Goal: Task Accomplishment & Management: Manage account settings

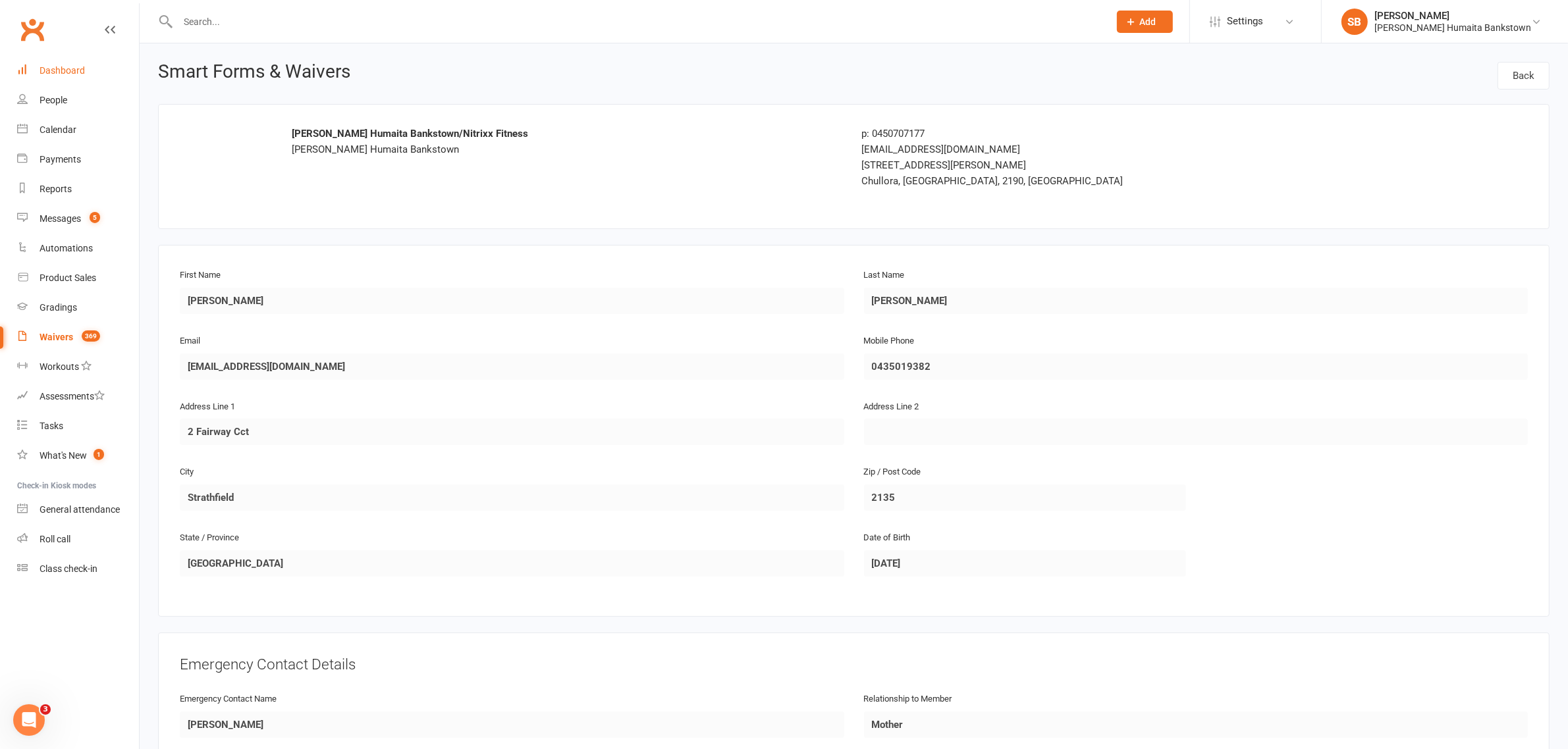
click at [71, 74] on div "Dashboard" at bounding box center [62, 70] width 45 height 11
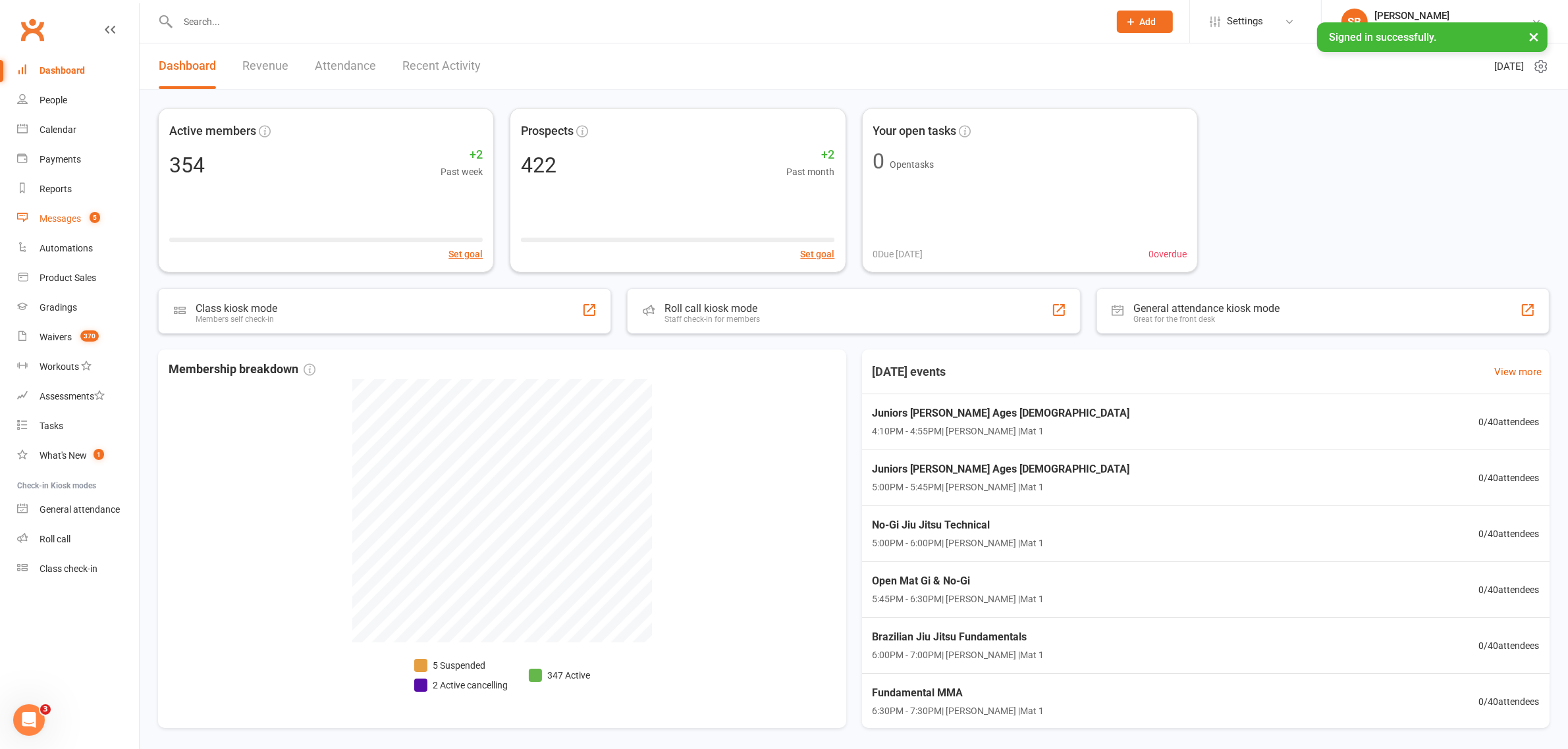
click at [77, 220] on div "Messages" at bounding box center [60, 218] width 41 height 11
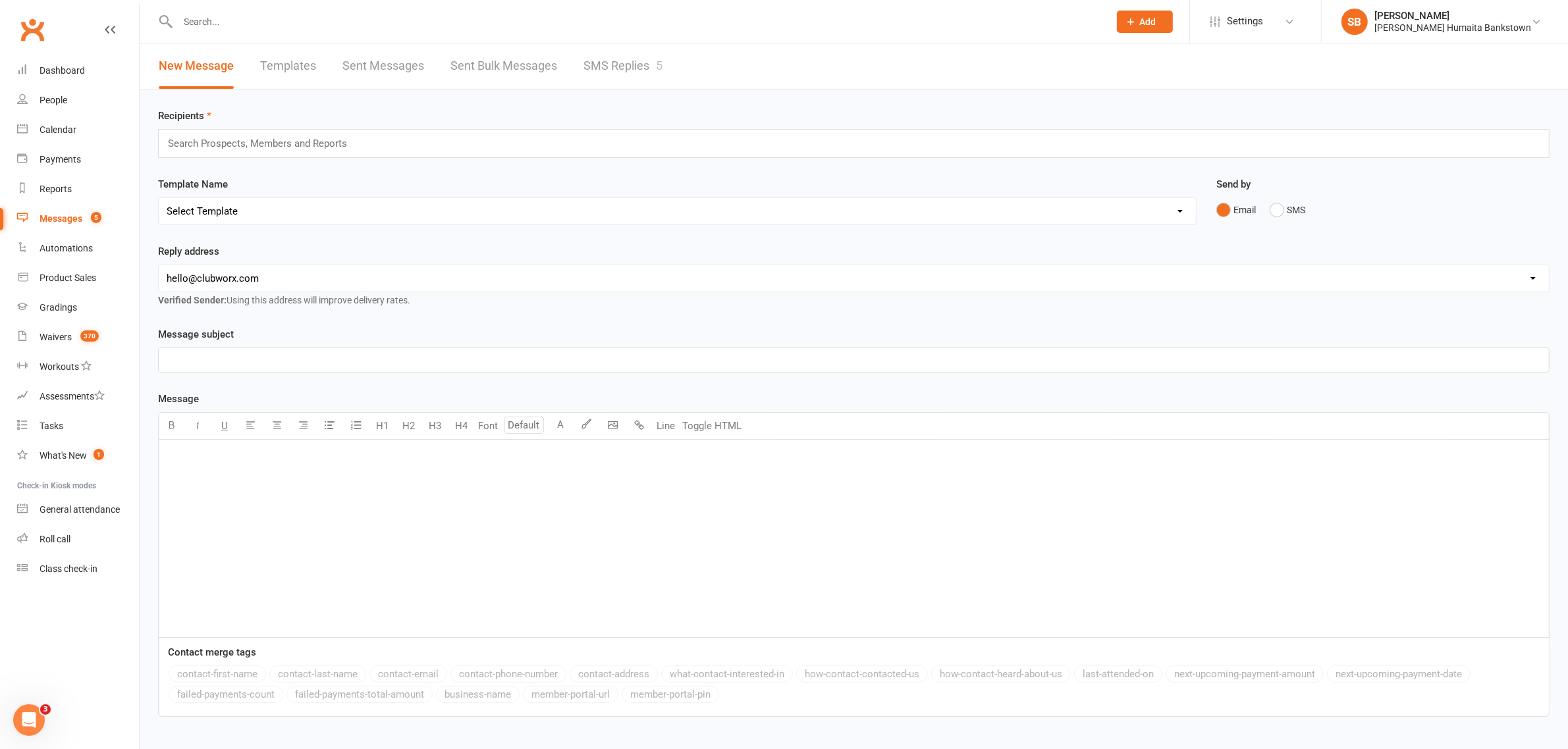
click at [563, 64] on div "New Message Templates Sent Messages Sent Bulk Messages SMS Replies 5" at bounding box center [410, 66] width 542 height 45
click at [591, 64] on link "SMS Replies 5" at bounding box center [622, 66] width 79 height 45
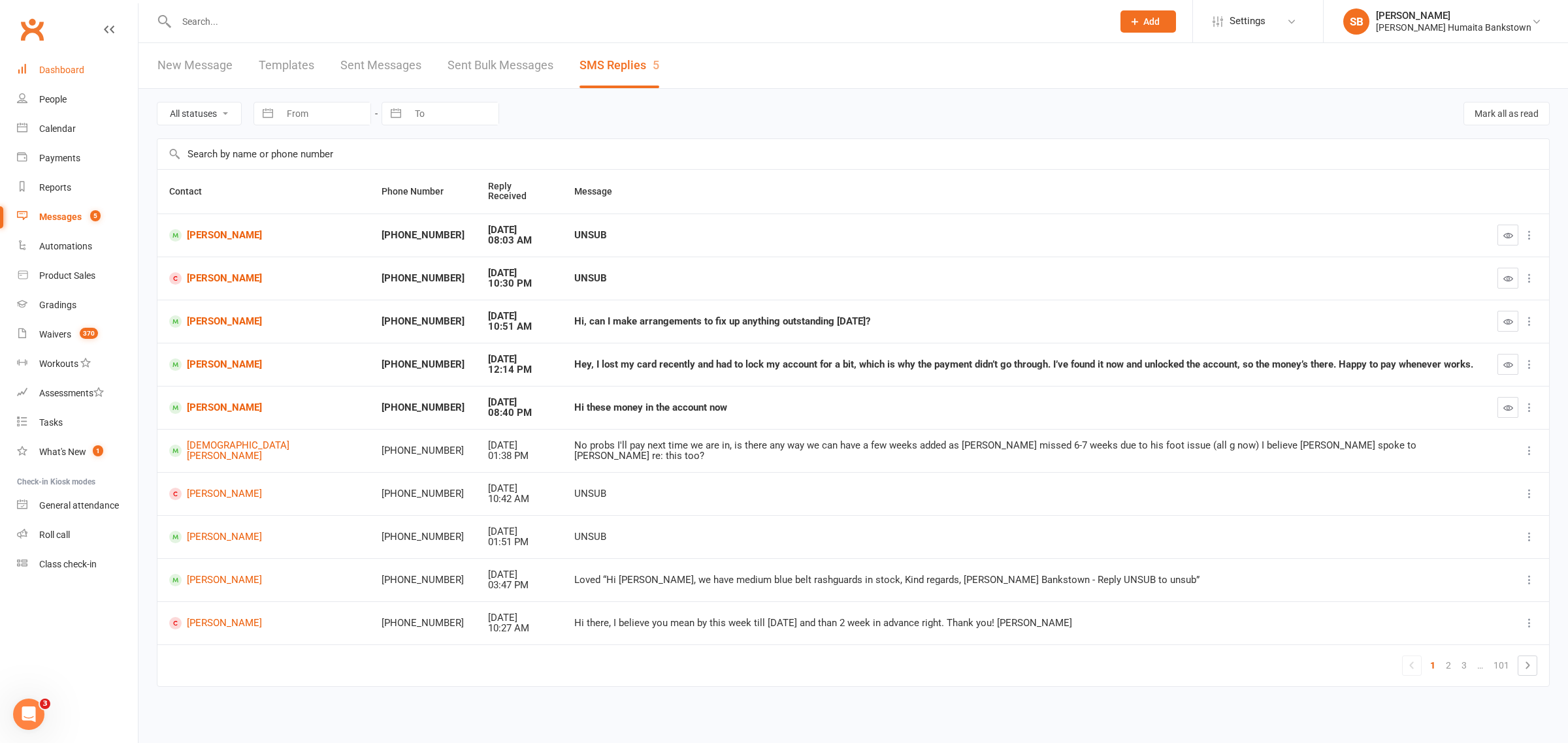
click at [55, 77] on link "Dashboard" at bounding box center [78, 70] width 121 height 29
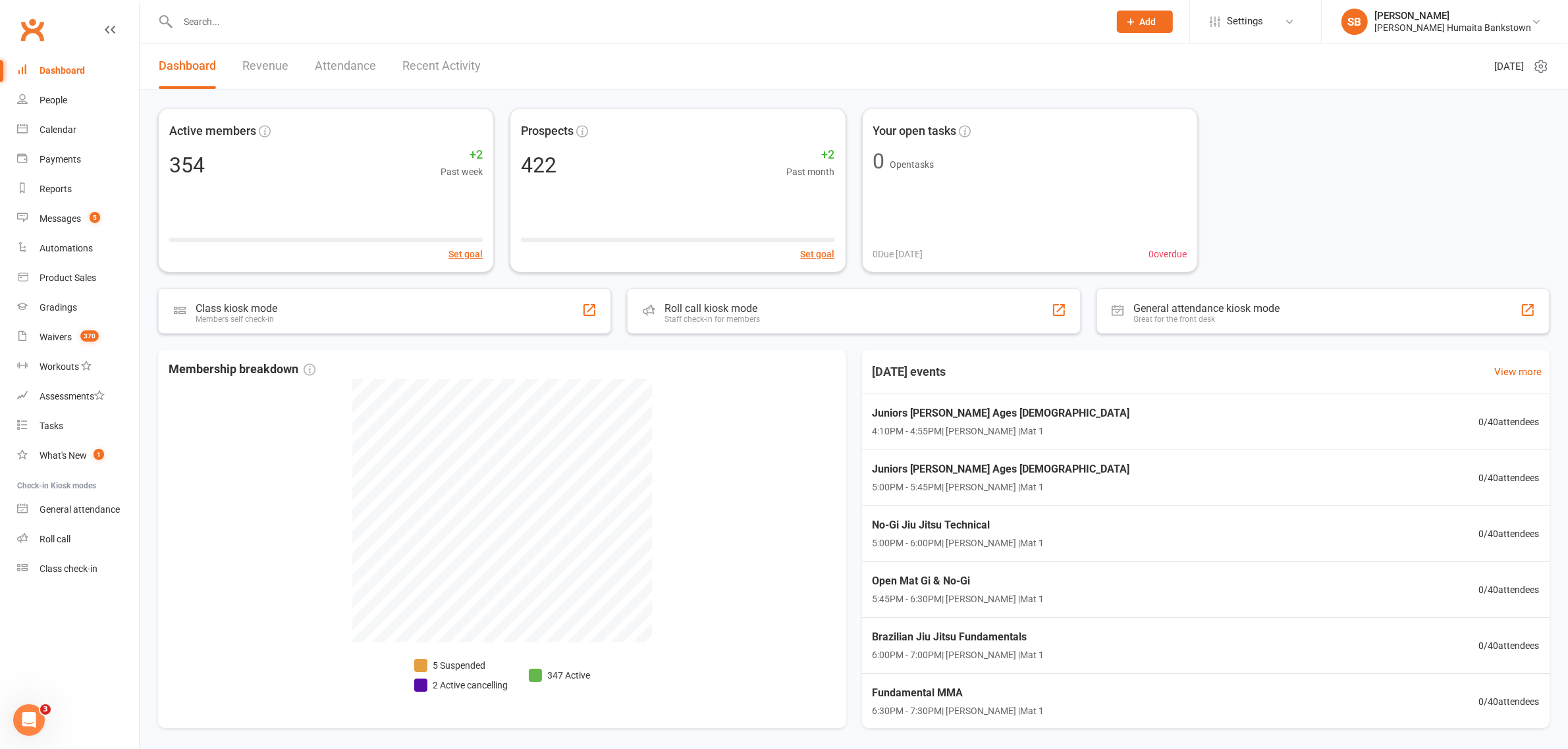
click at [861, 96] on div "Active members 354 +2 Past week Set goal Prospects 422 +2 Past month Set goal Y…" at bounding box center [853, 424] width 1428 height 670
drag, startPoint x: 345, startPoint y: 38, endPoint x: 363, endPoint y: 31, distance: 19.3
click at [349, 38] on div at bounding box center [628, 21] width 941 height 43
click at [369, 27] on input "text" at bounding box center [636, 21] width 926 height 18
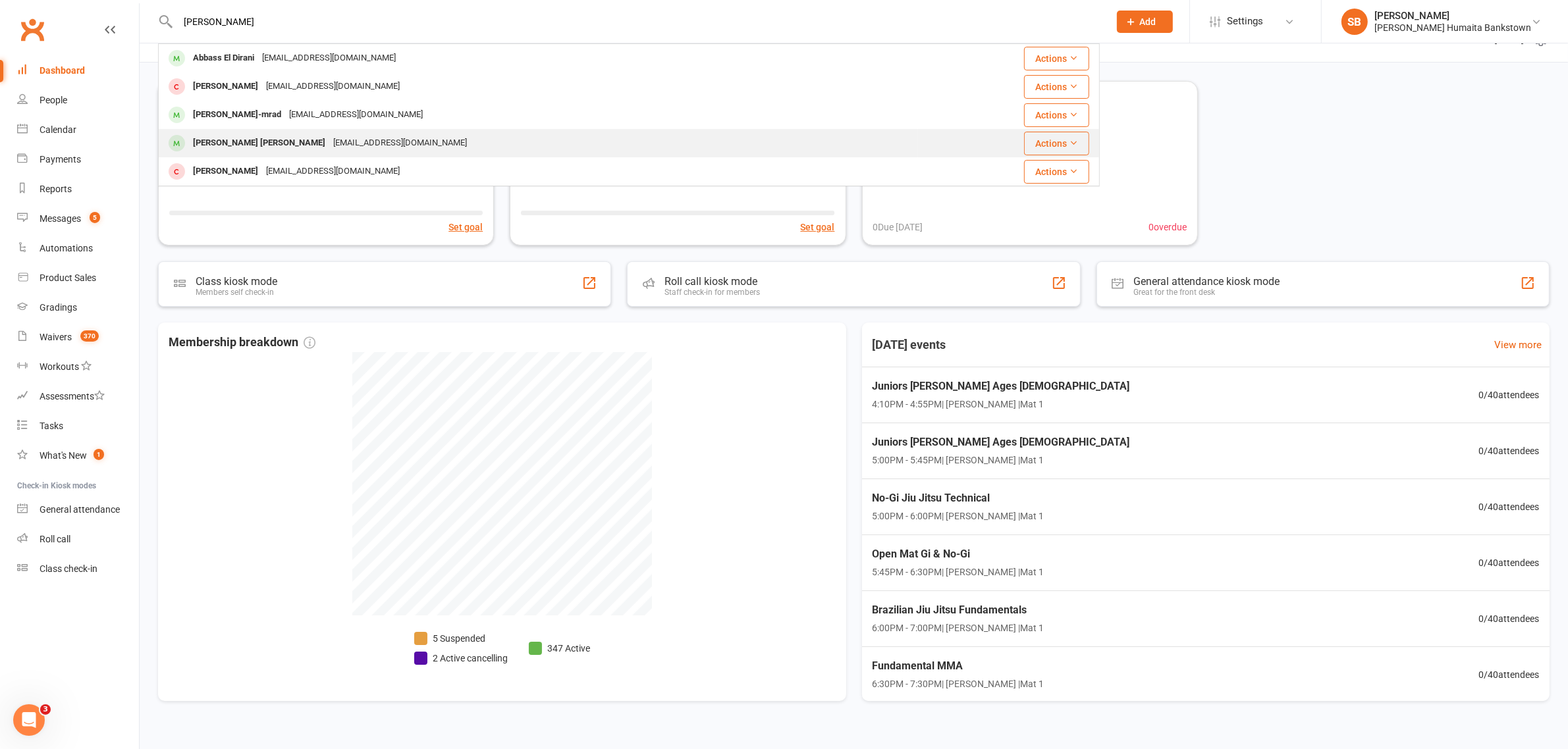
scroll to position [48, 0]
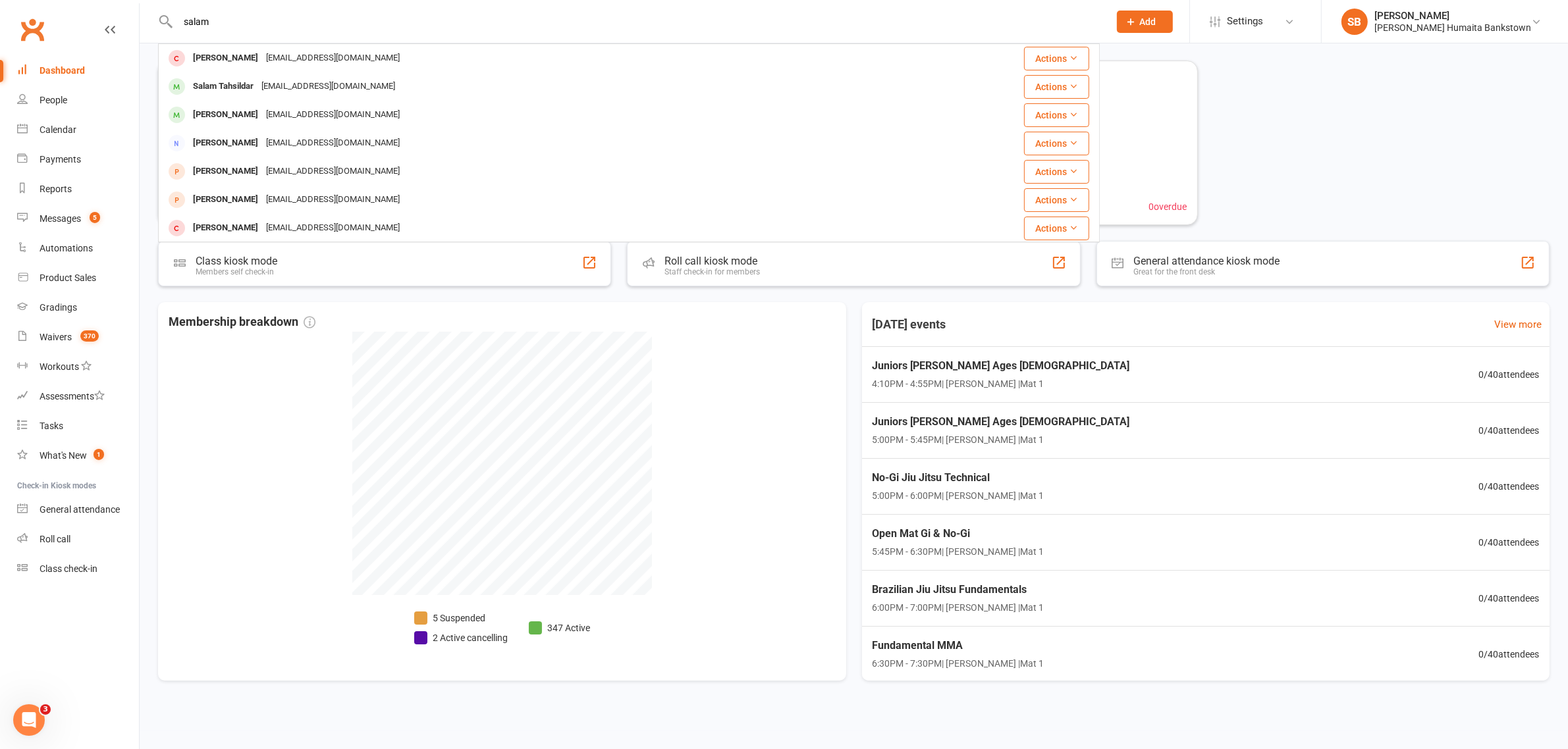
type input "salam"
click at [336, 61] on div "adham.salamah@hotmail.com" at bounding box center [333, 58] width 141 height 19
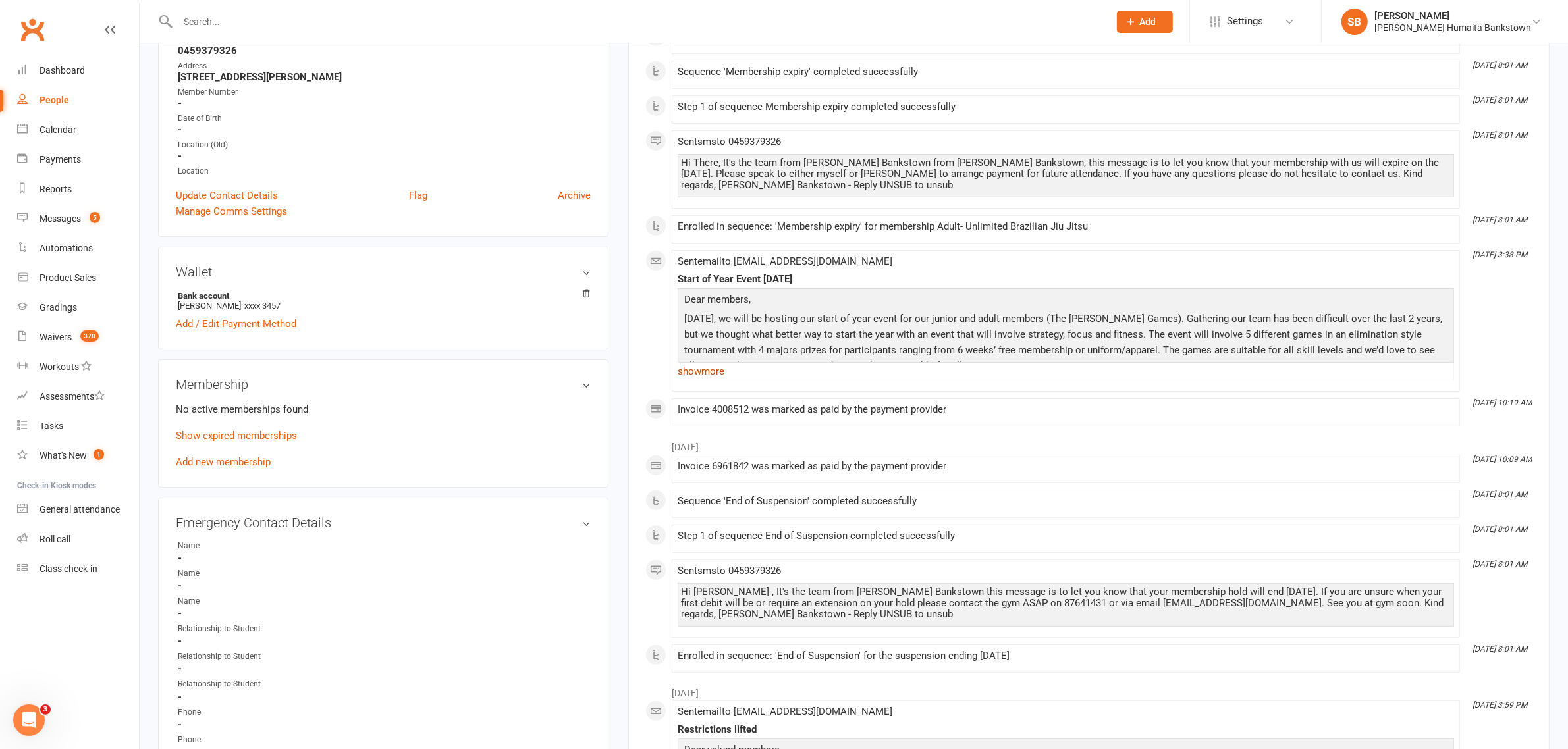
scroll to position [82, 0]
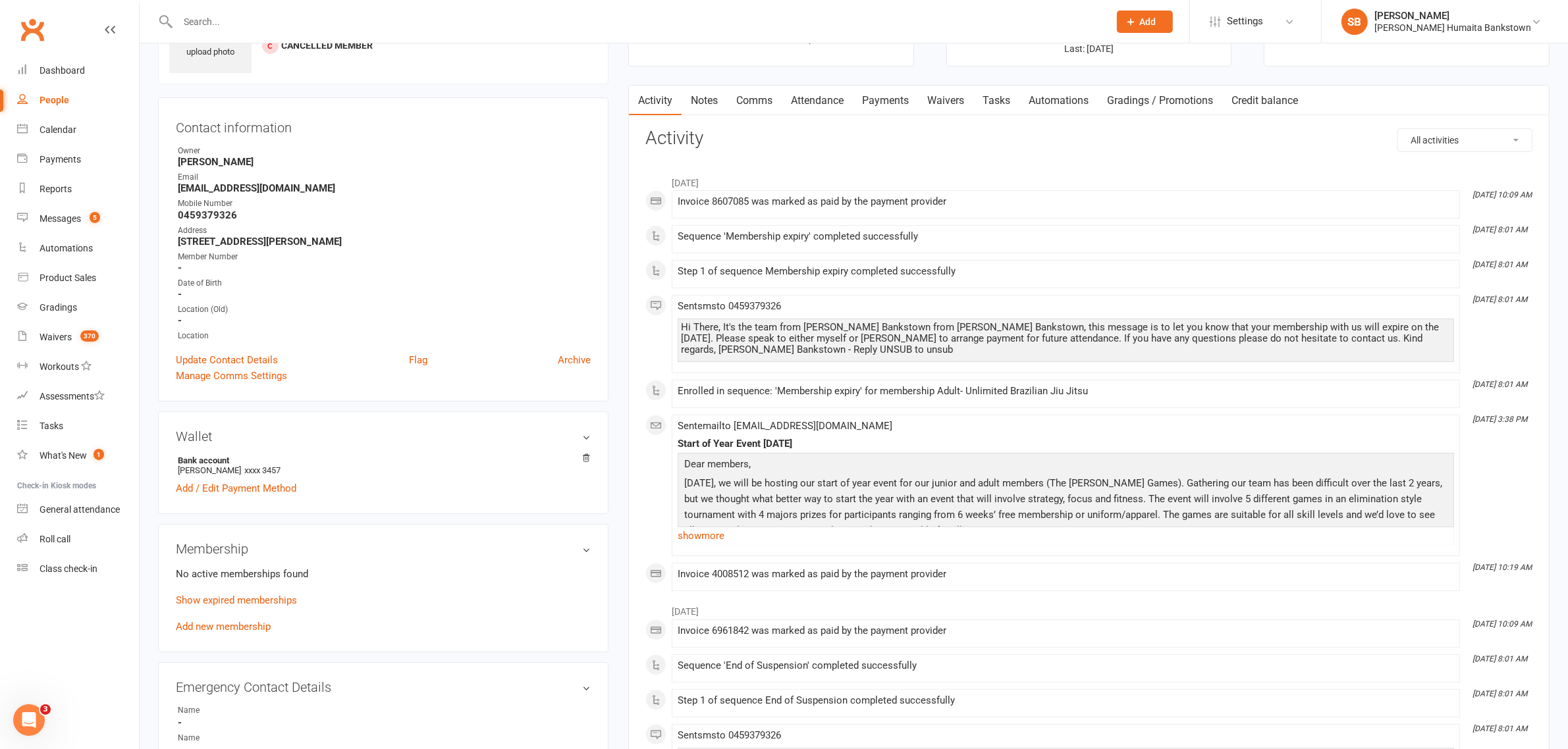
click at [893, 101] on link "Payments" at bounding box center [885, 100] width 65 height 30
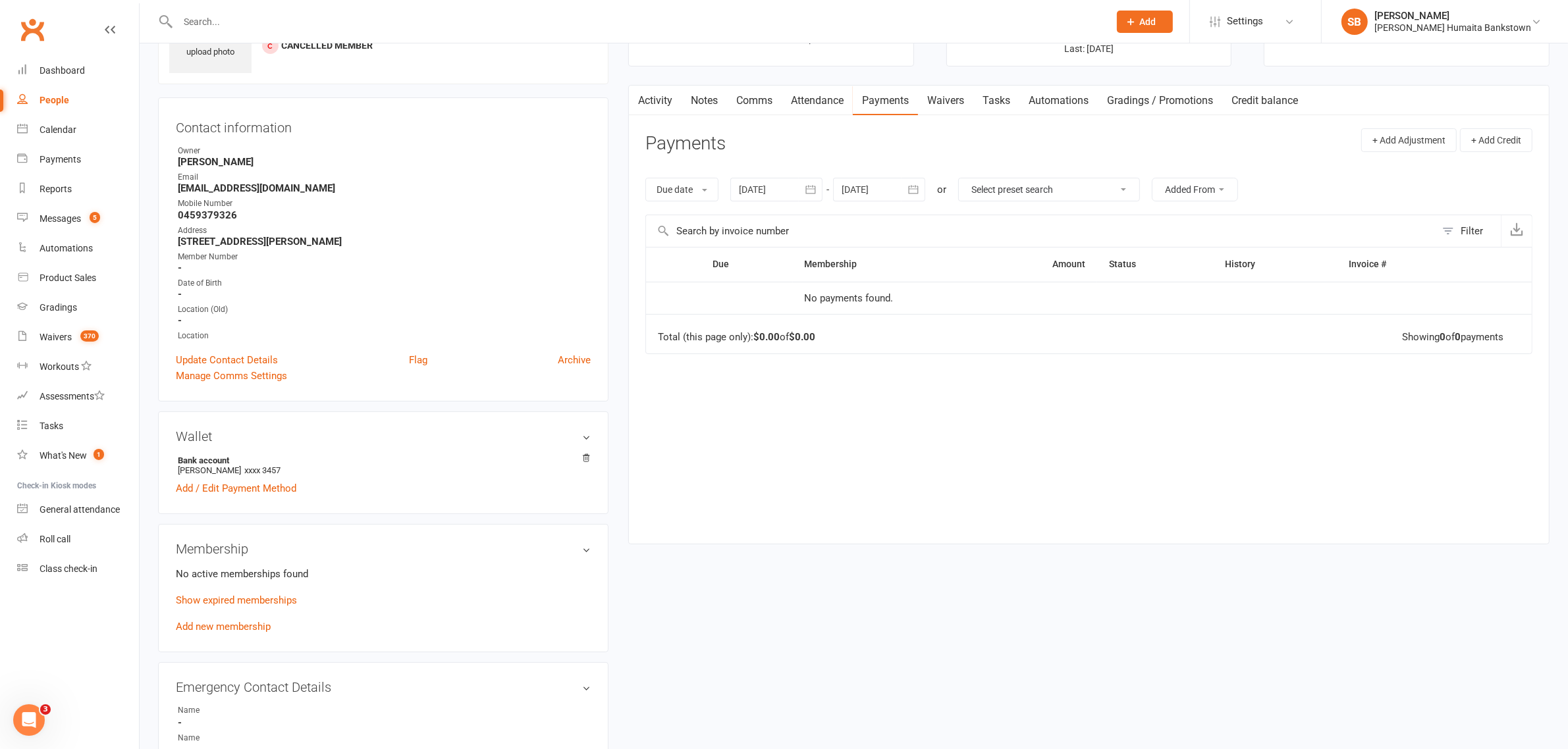
click at [815, 194] on icon "button" at bounding box center [810, 190] width 10 height 8
click at [754, 216] on icon "button" at bounding box center [750, 221] width 9 height 11
click at [788, 277] on button "27" at bounding box center [784, 270] width 28 height 24
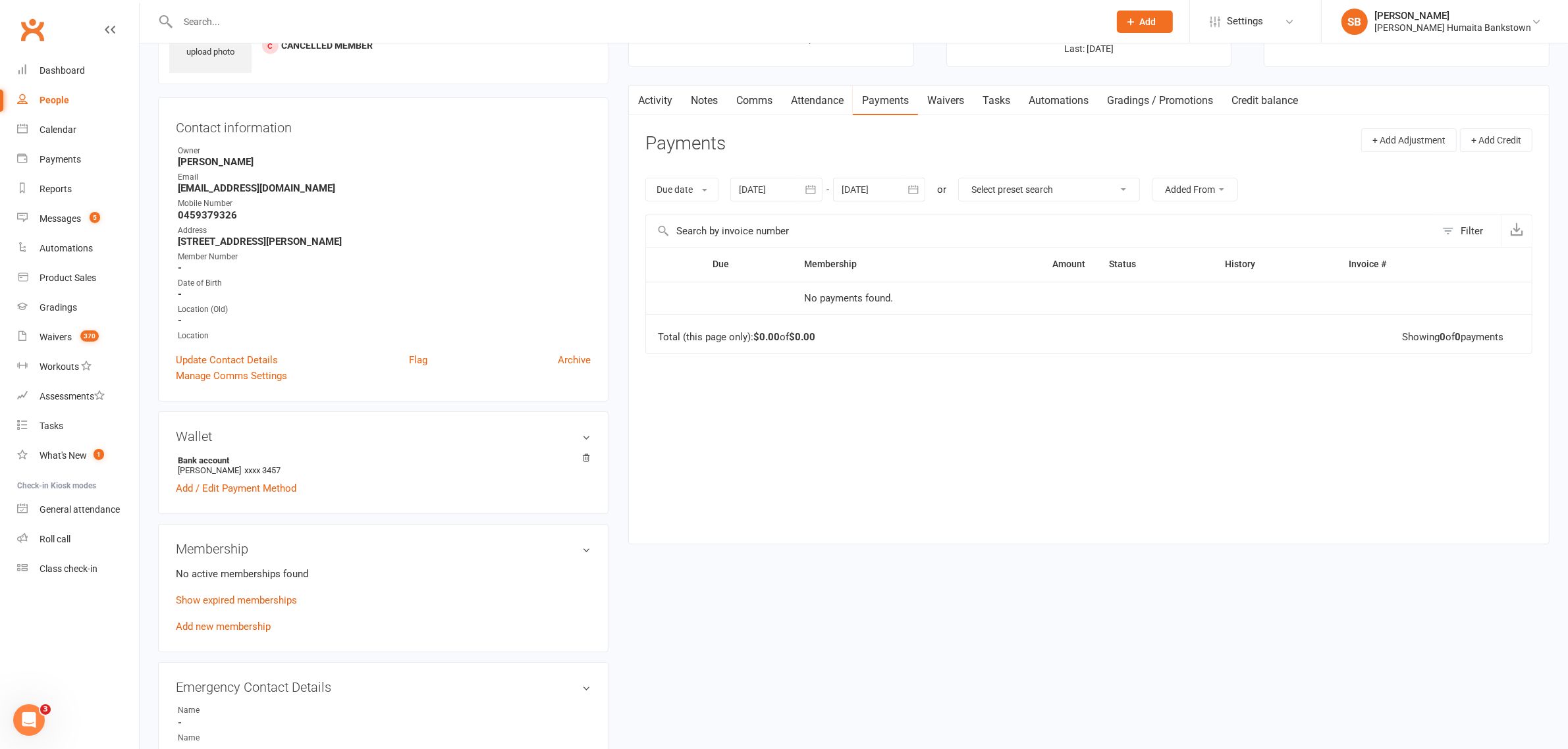
click at [807, 217] on input "text" at bounding box center [1041, 231] width 789 height 31
click at [798, 200] on div at bounding box center [776, 189] width 92 height 24
click at [761, 229] on button "button" at bounding box center [752, 221] width 28 height 24
click at [775, 279] on button "26" at bounding box center [784, 270] width 28 height 24
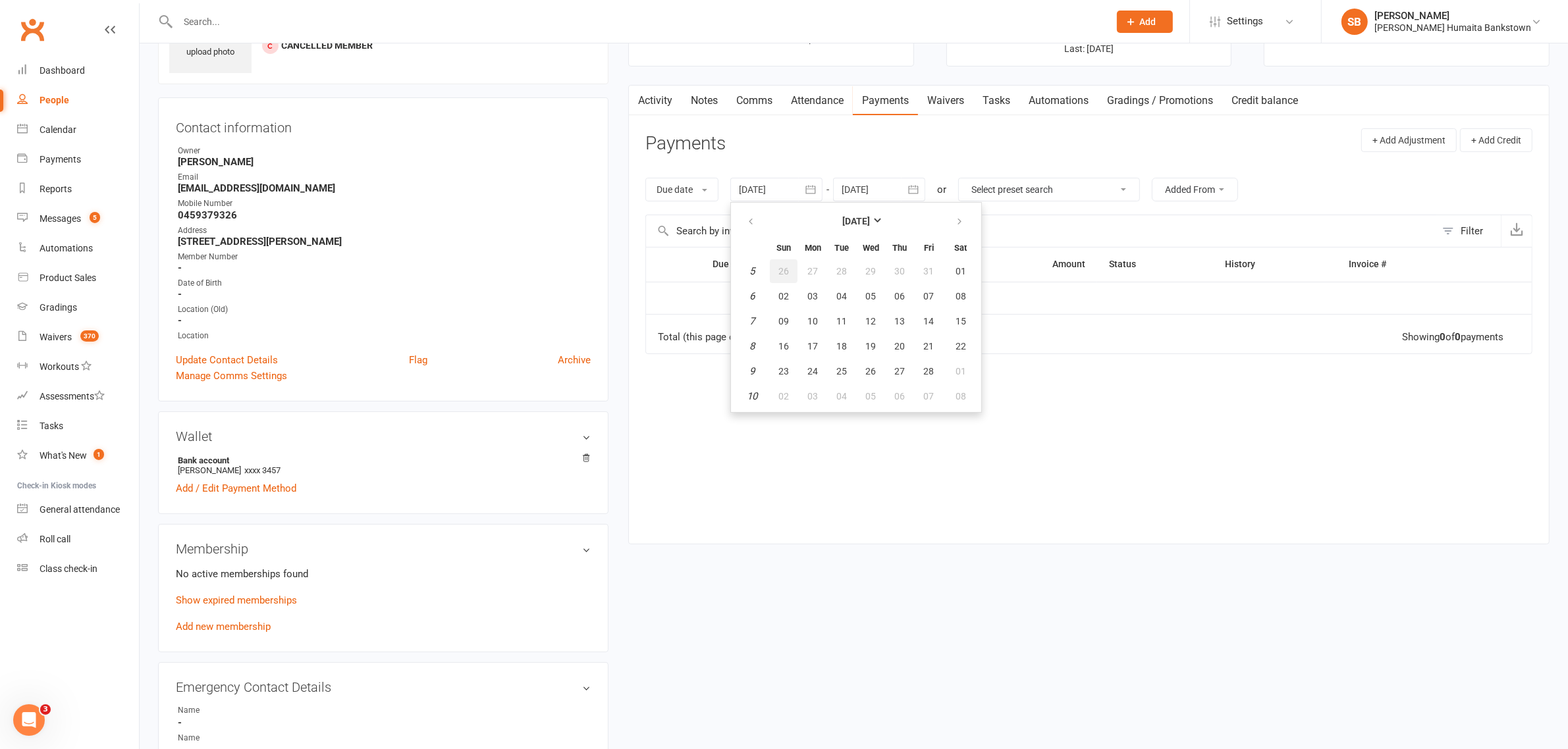
type input "26 Jan 2025"
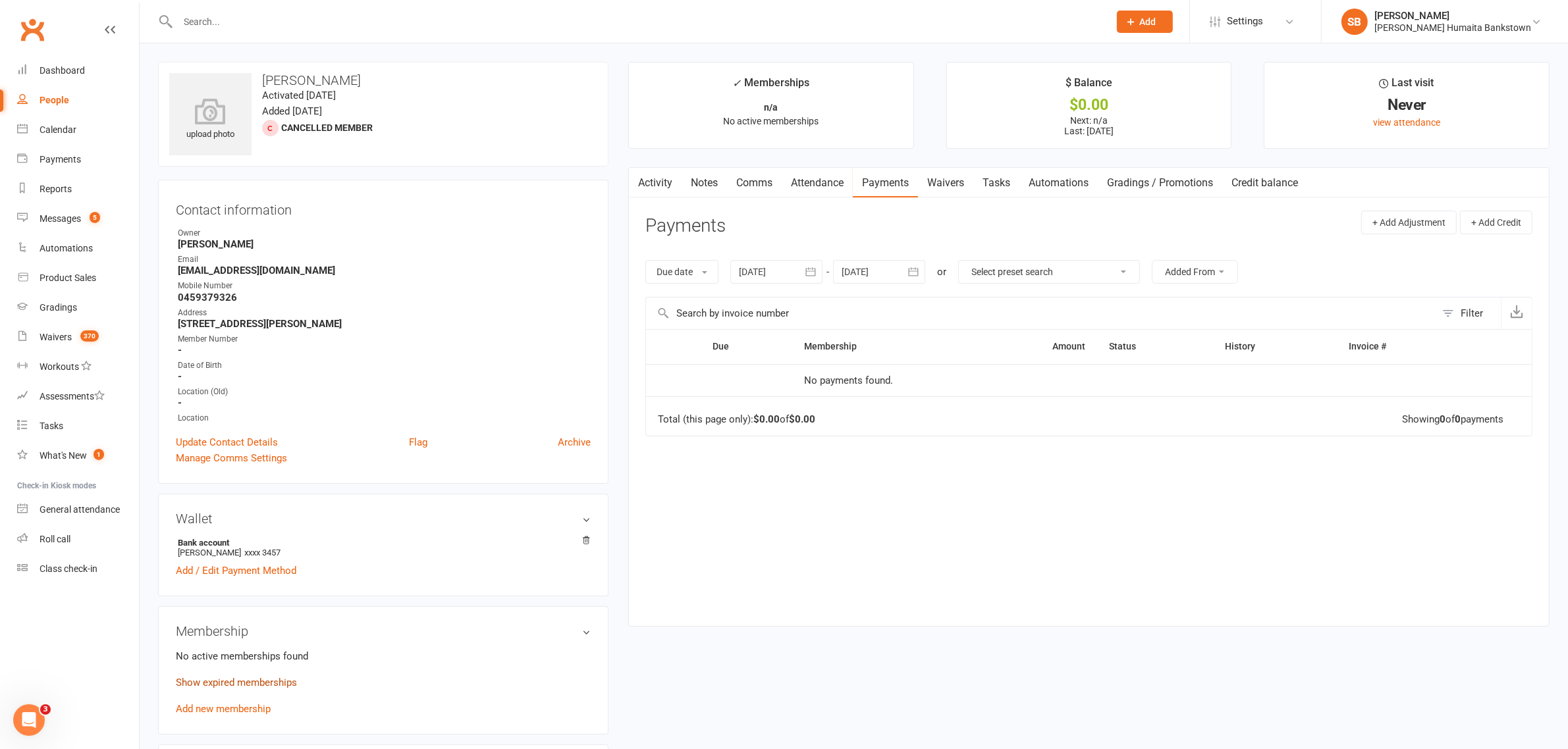
click at [211, 677] on link "Show expired memberships" at bounding box center [236, 682] width 121 height 12
click at [294, 8] on div at bounding box center [628, 21] width 941 height 43
click at [289, 18] on input "text" at bounding box center [636, 21] width 926 height 18
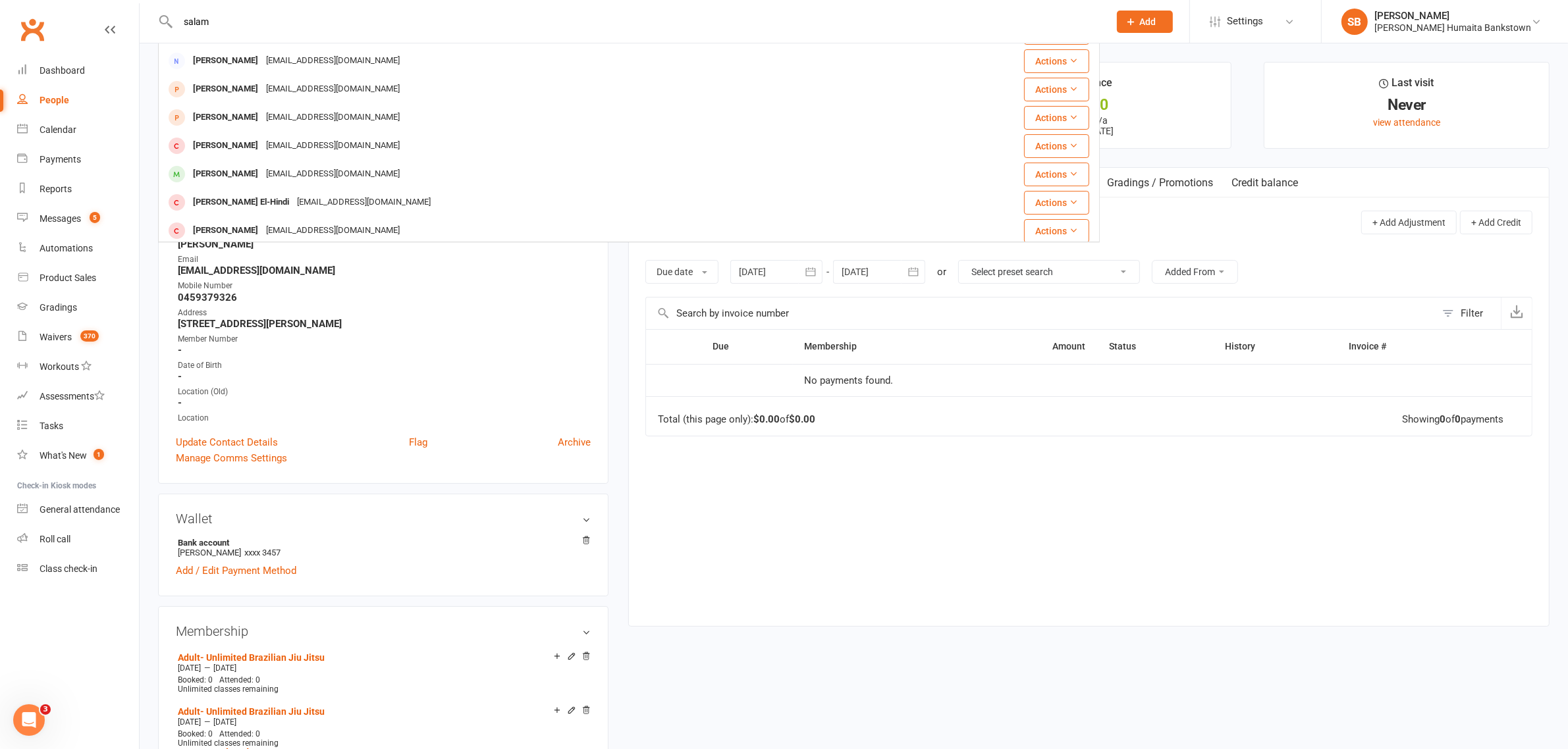
scroll to position [164, 0]
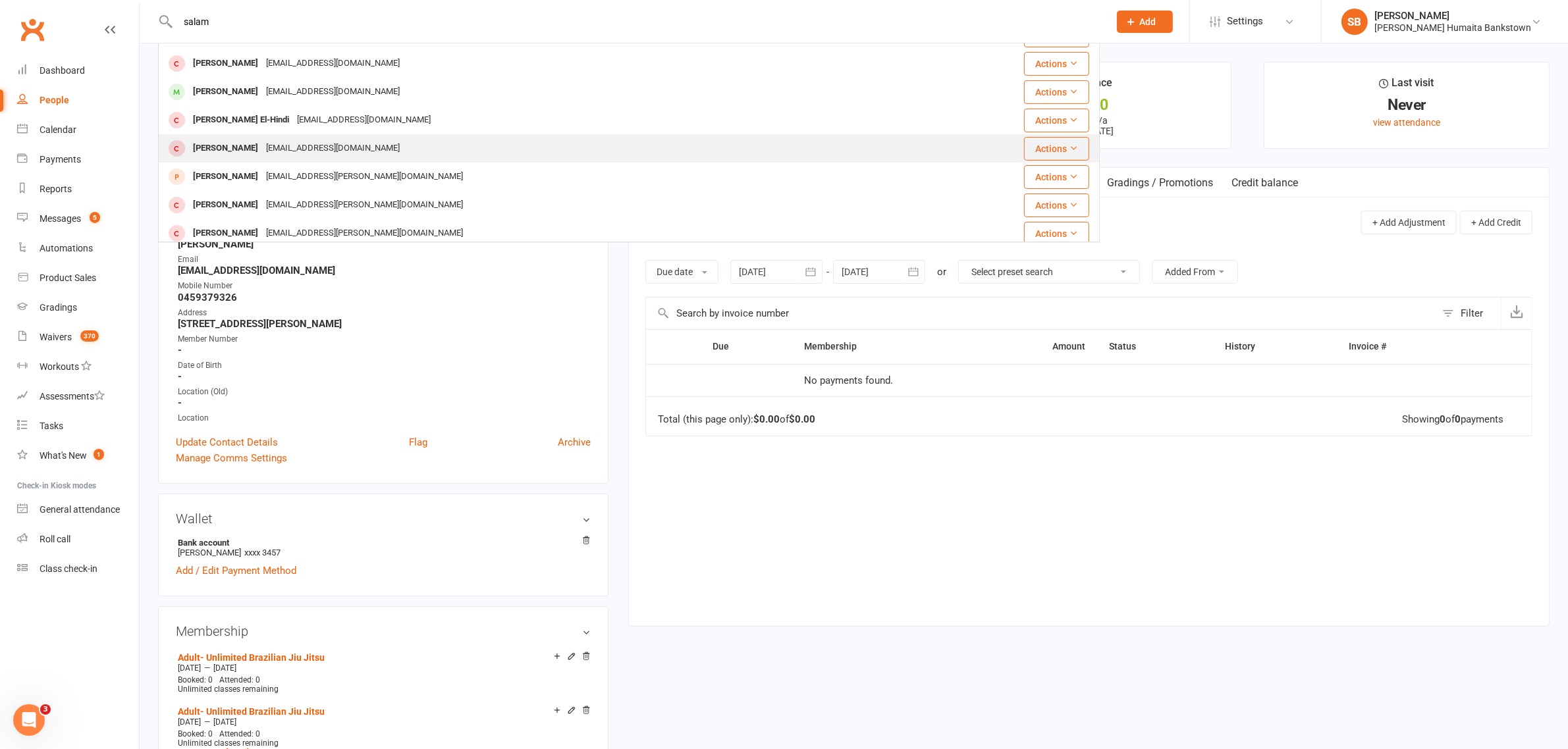
type input "salam"
click at [314, 148] on div "Maz7195@hotmail.com" at bounding box center [333, 148] width 141 height 19
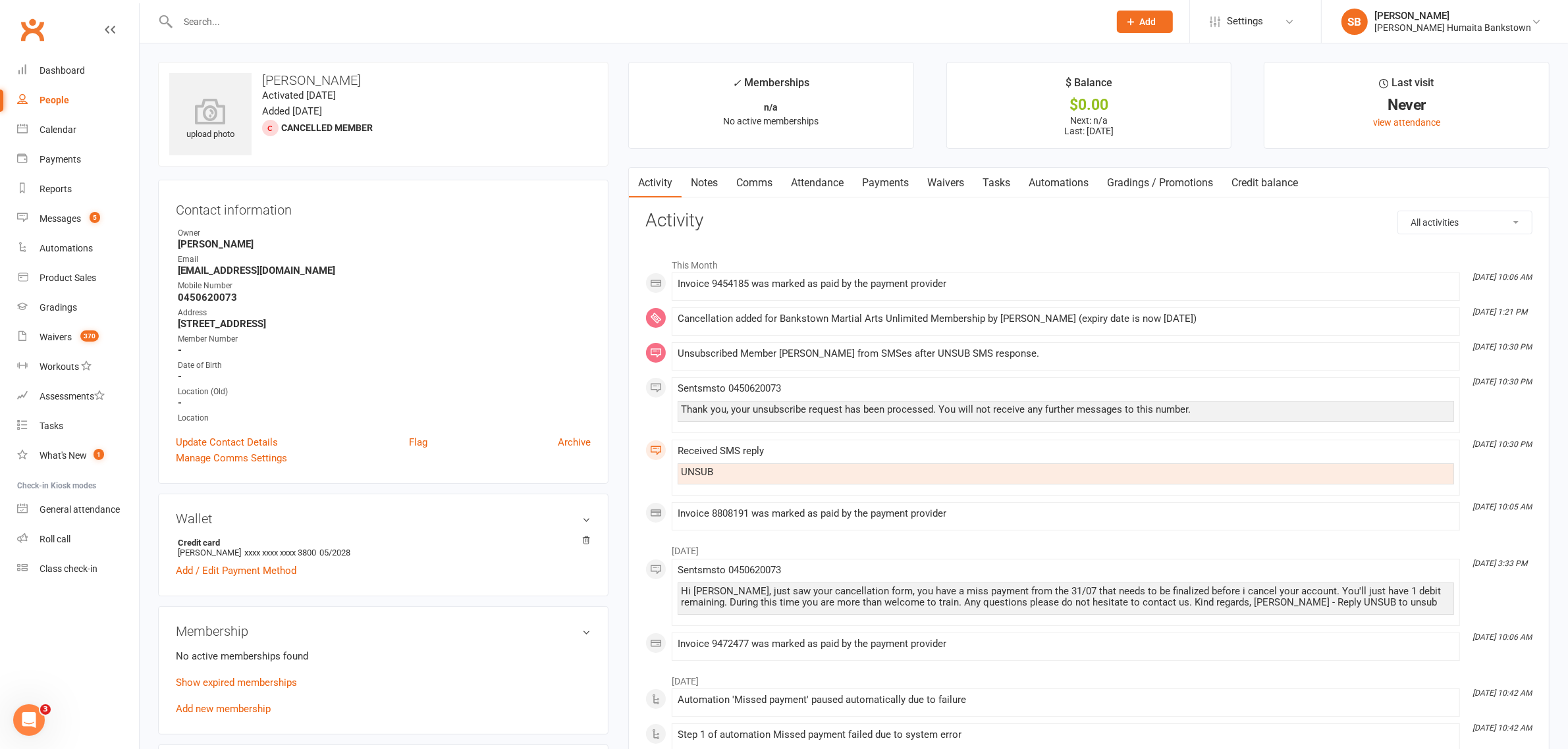
click at [886, 183] on link "Payments" at bounding box center [885, 183] width 65 height 30
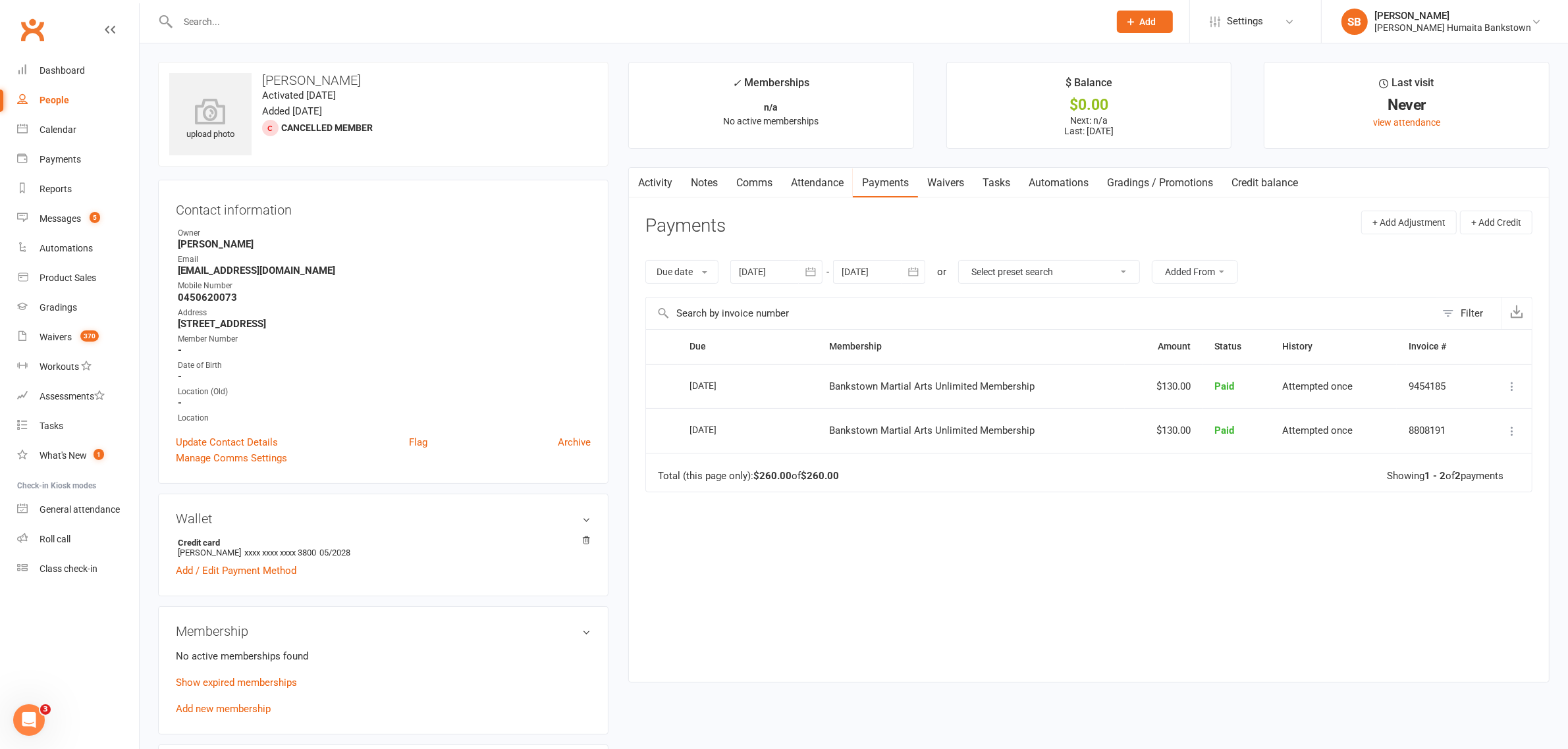
click at [669, 191] on link "Activity" at bounding box center [655, 183] width 53 height 30
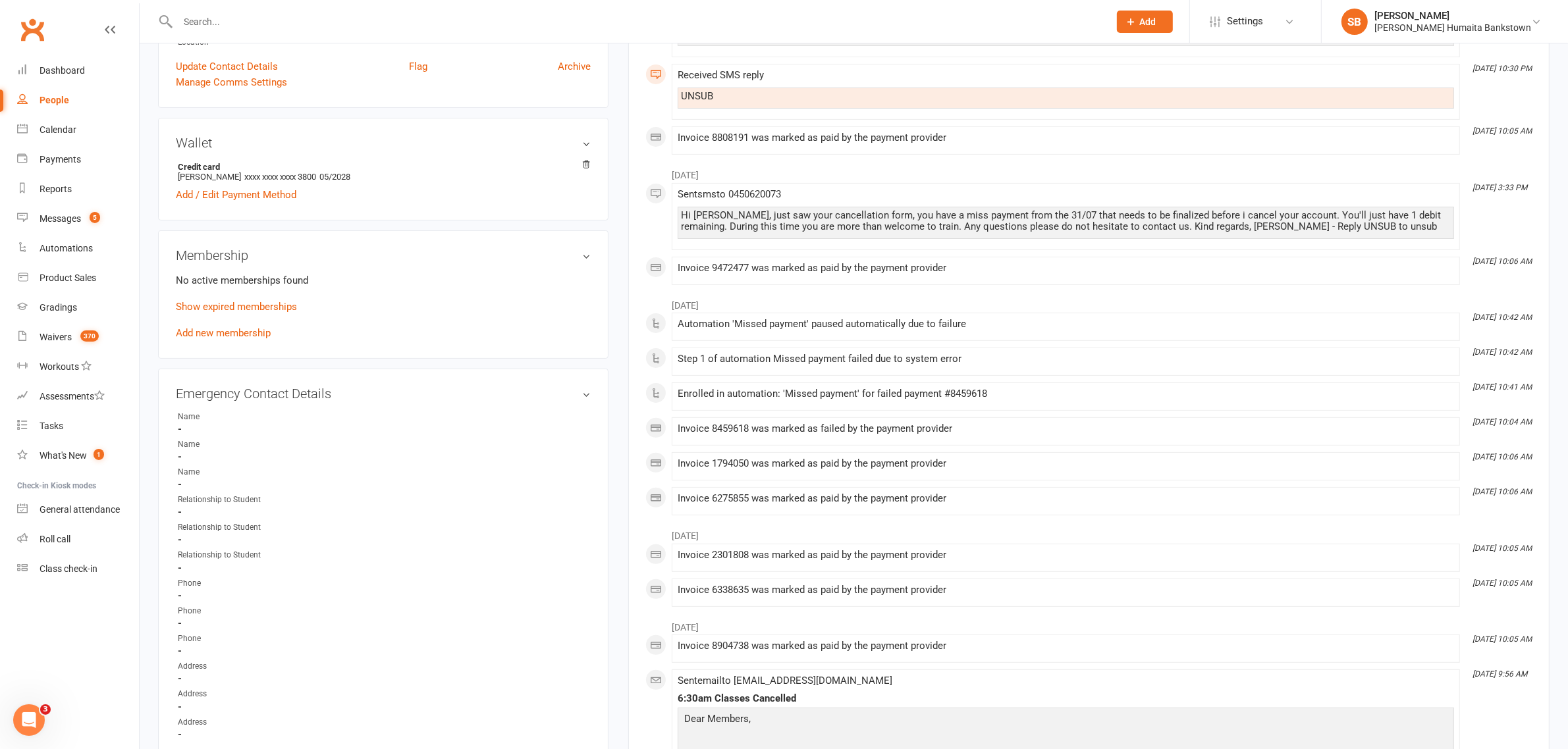
scroll to position [411, 0]
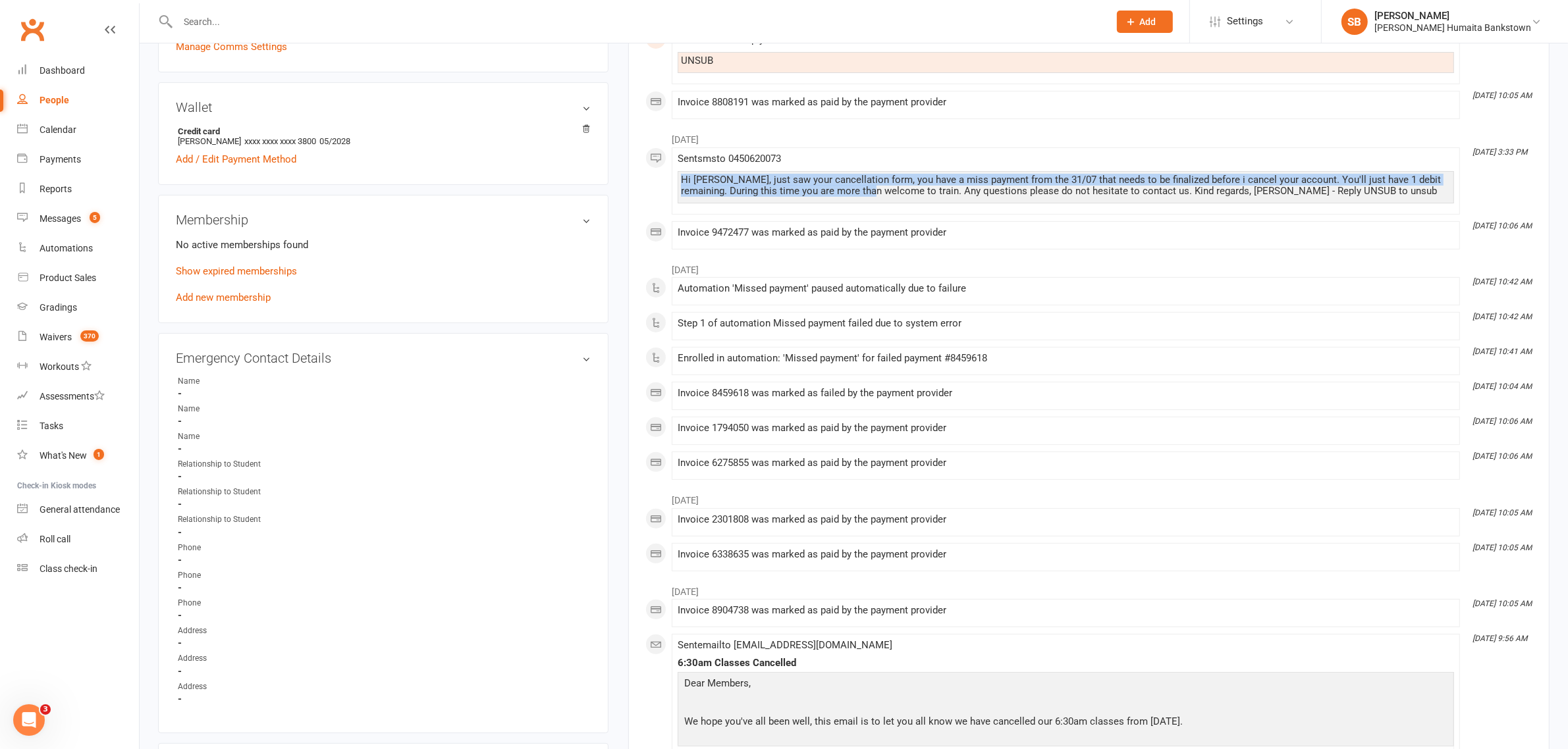
drag, startPoint x: 932, startPoint y: 188, endPoint x: 682, endPoint y: 183, distance: 250.0
click at [682, 183] on div "Hi Abdel, just saw your cancellation form, you have a miss payment from the 31/…" at bounding box center [1066, 185] width 770 height 22
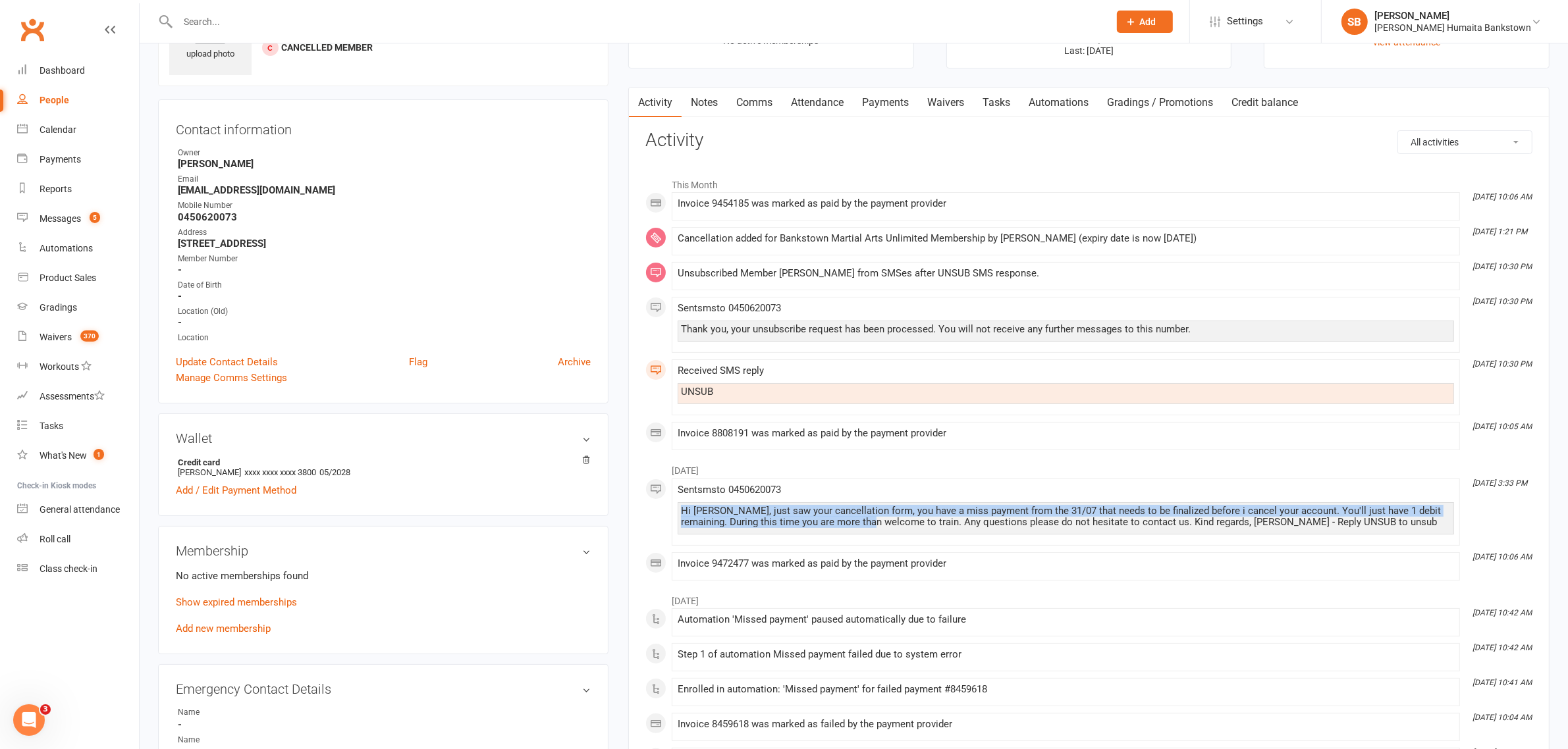
scroll to position [0, 0]
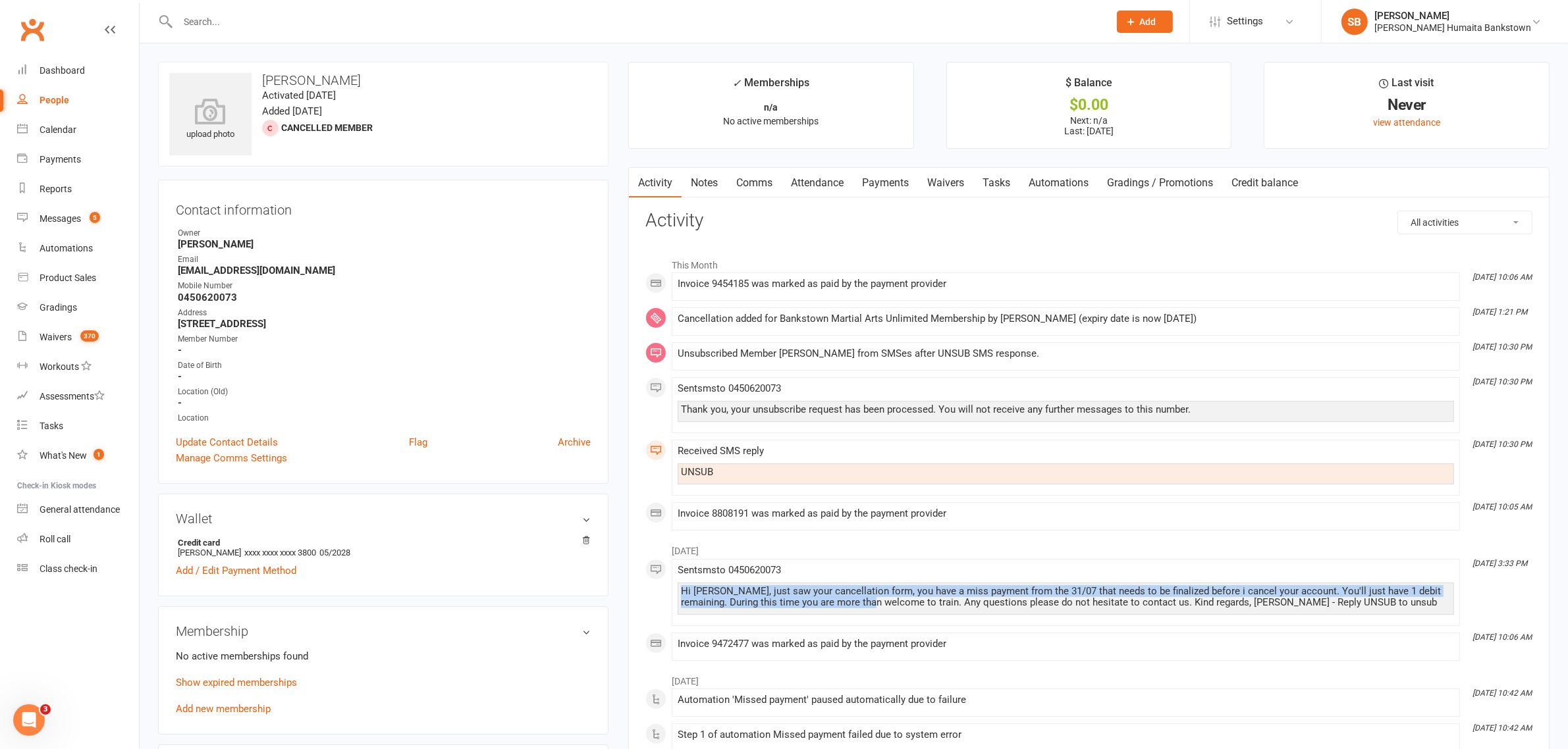
click at [894, 187] on link "Payments" at bounding box center [885, 183] width 65 height 30
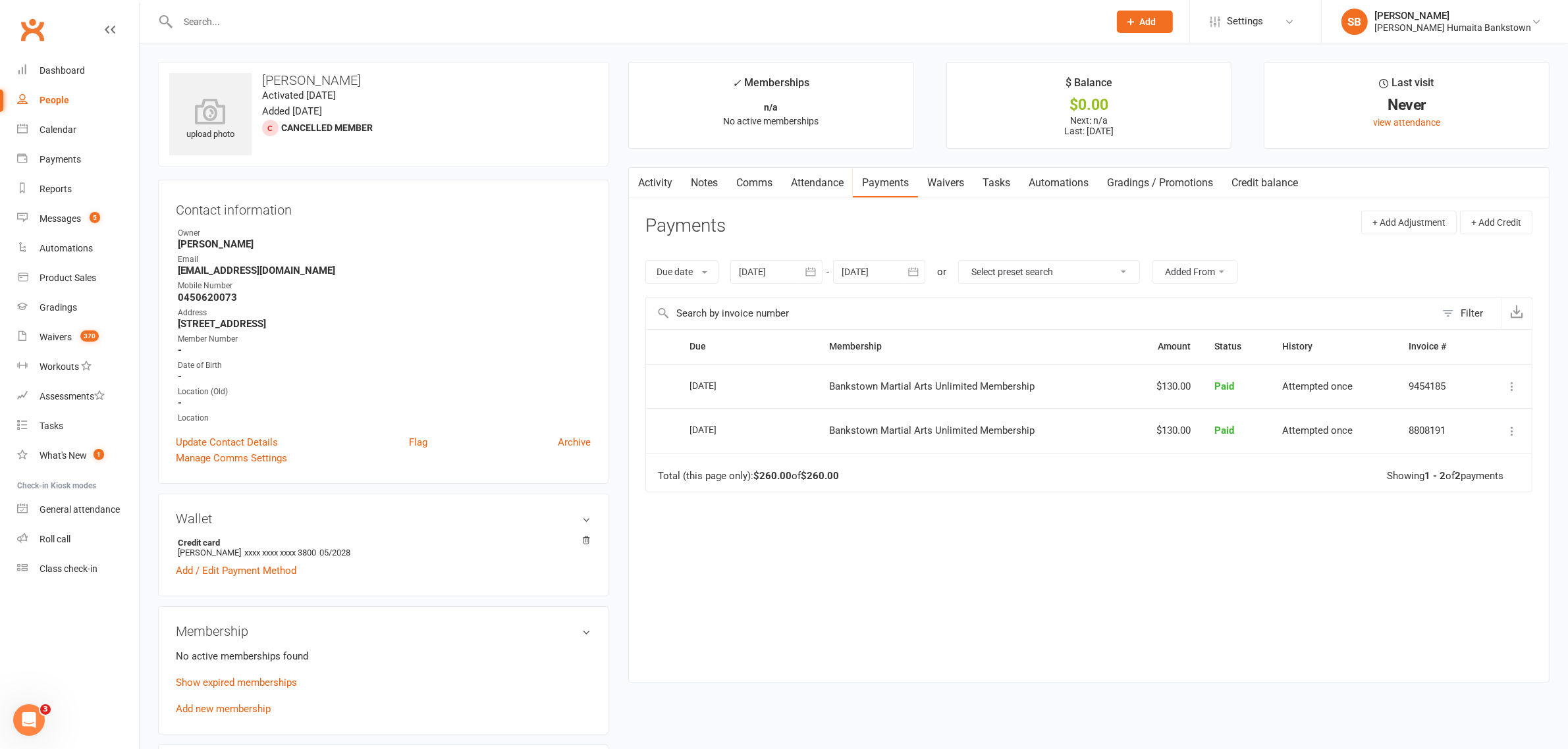
click at [791, 281] on div at bounding box center [776, 271] width 92 height 24
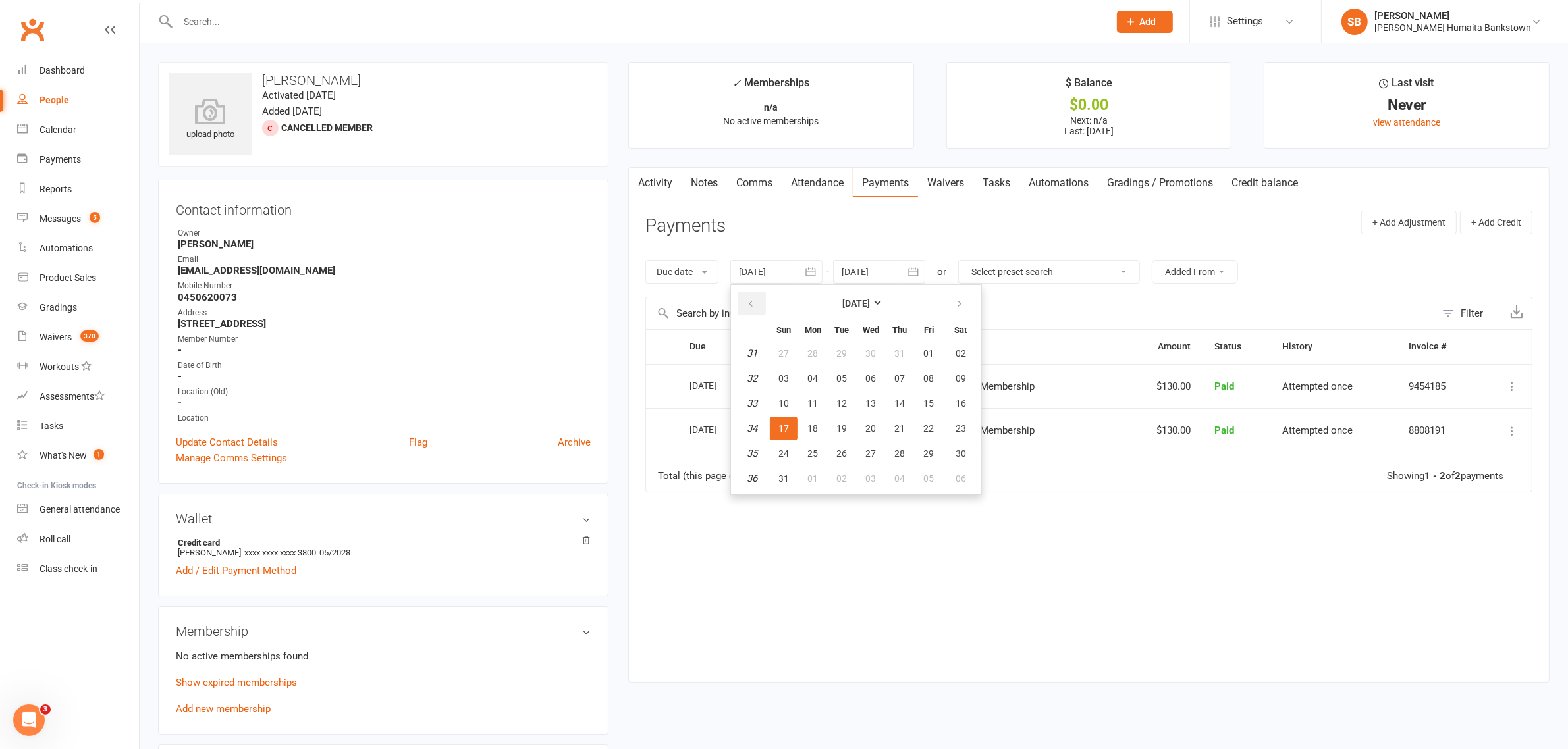
click at [755, 303] on icon "button" at bounding box center [750, 304] width 9 height 11
click at [781, 352] on span "01" at bounding box center [783, 354] width 11 height 11
type input "01 Jun 2025"
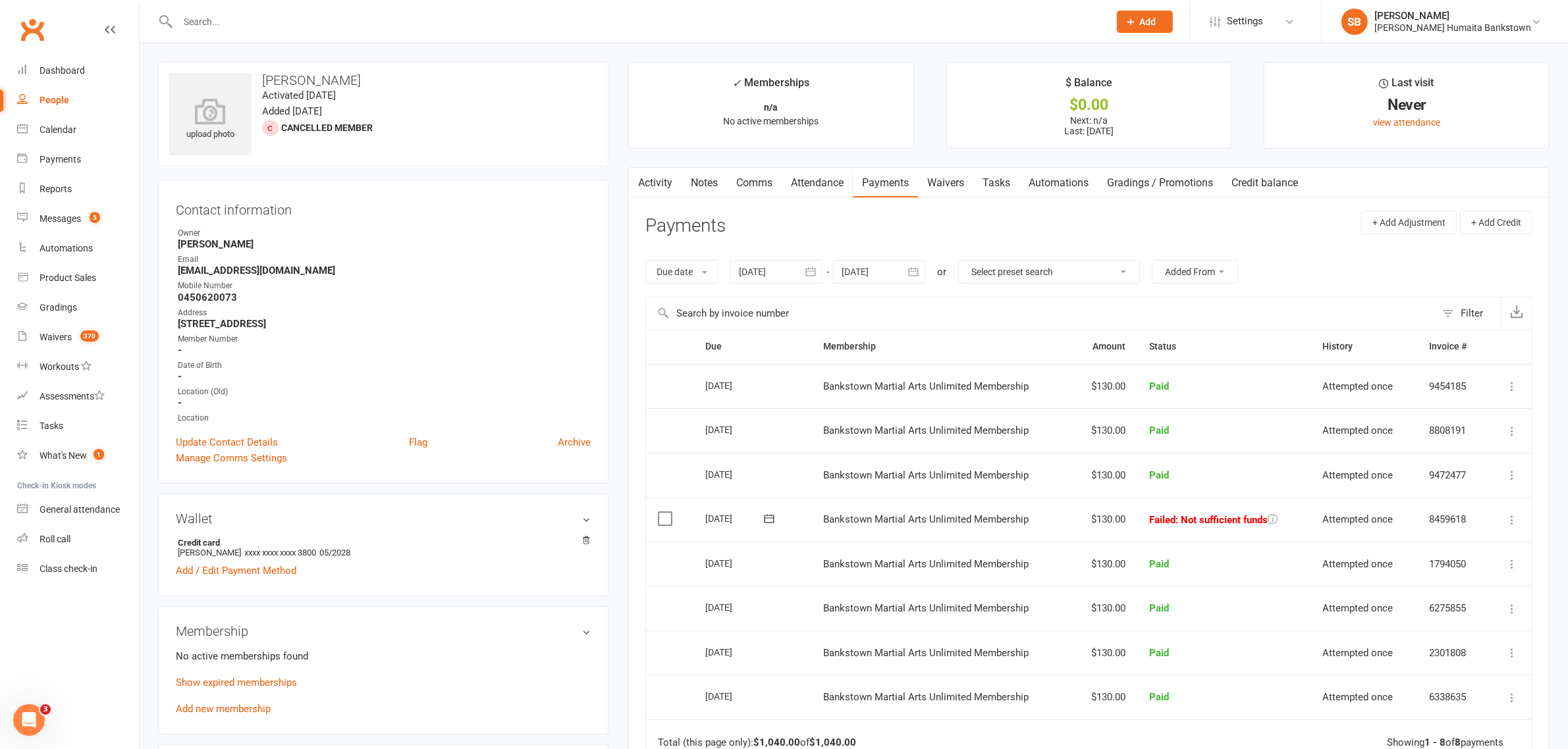
click at [1523, 534] on td "Mark as Paid (Cash) Mark as Paid (POS) Mark as Paid (Other) Skip More Info Send…" at bounding box center [1509, 520] width 44 height 44
click at [1522, 532] on td "Mark as Paid (Cash) Mark as Paid (POS) Mark as Paid (Other) Skip More Info Send…" at bounding box center [1509, 520] width 44 height 44
click at [1515, 527] on icon at bounding box center [1511, 520] width 13 height 13
click at [1436, 634] on link "Skip" at bounding box center [1454, 625] width 131 height 26
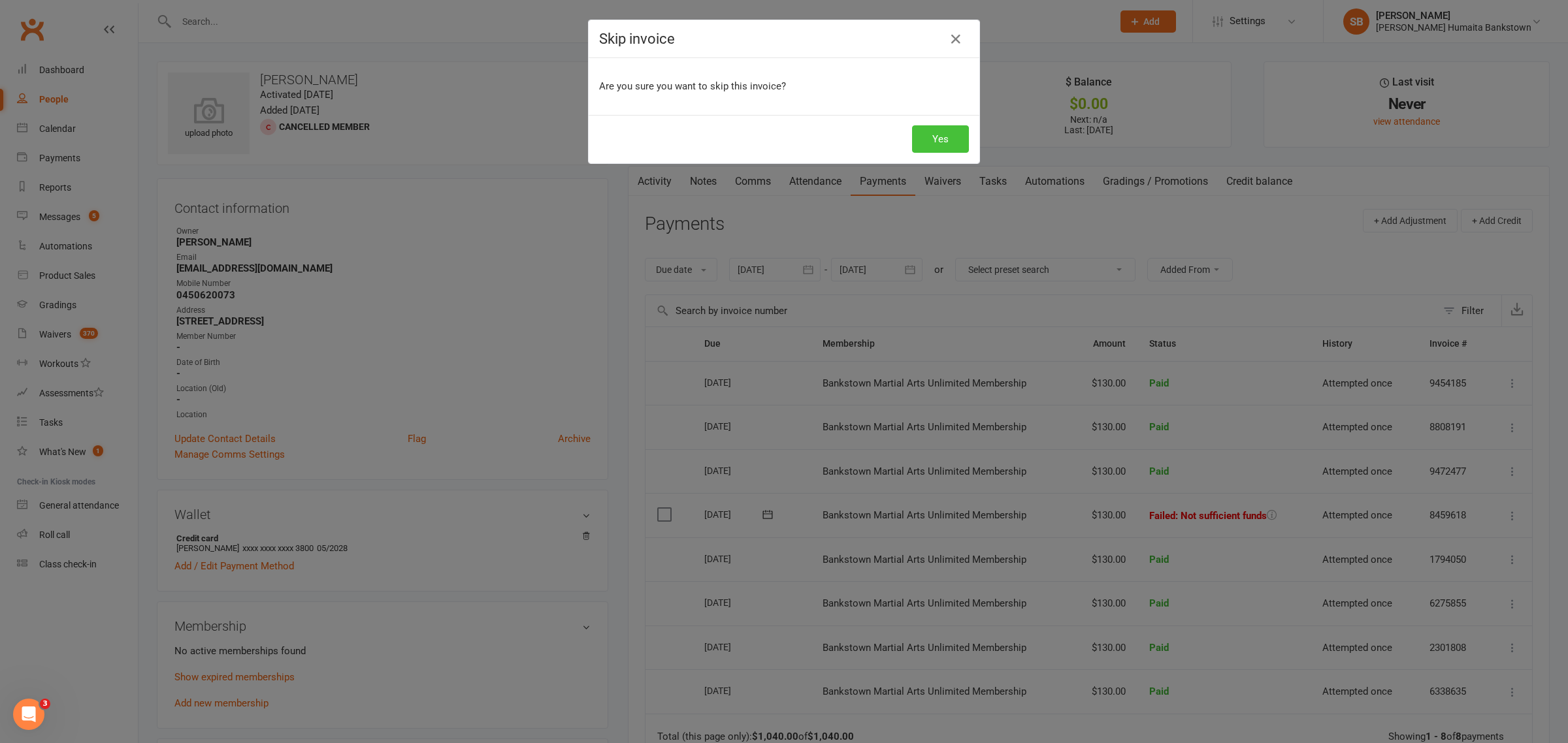
click at [913, 144] on button "Yes" at bounding box center [941, 139] width 57 height 28
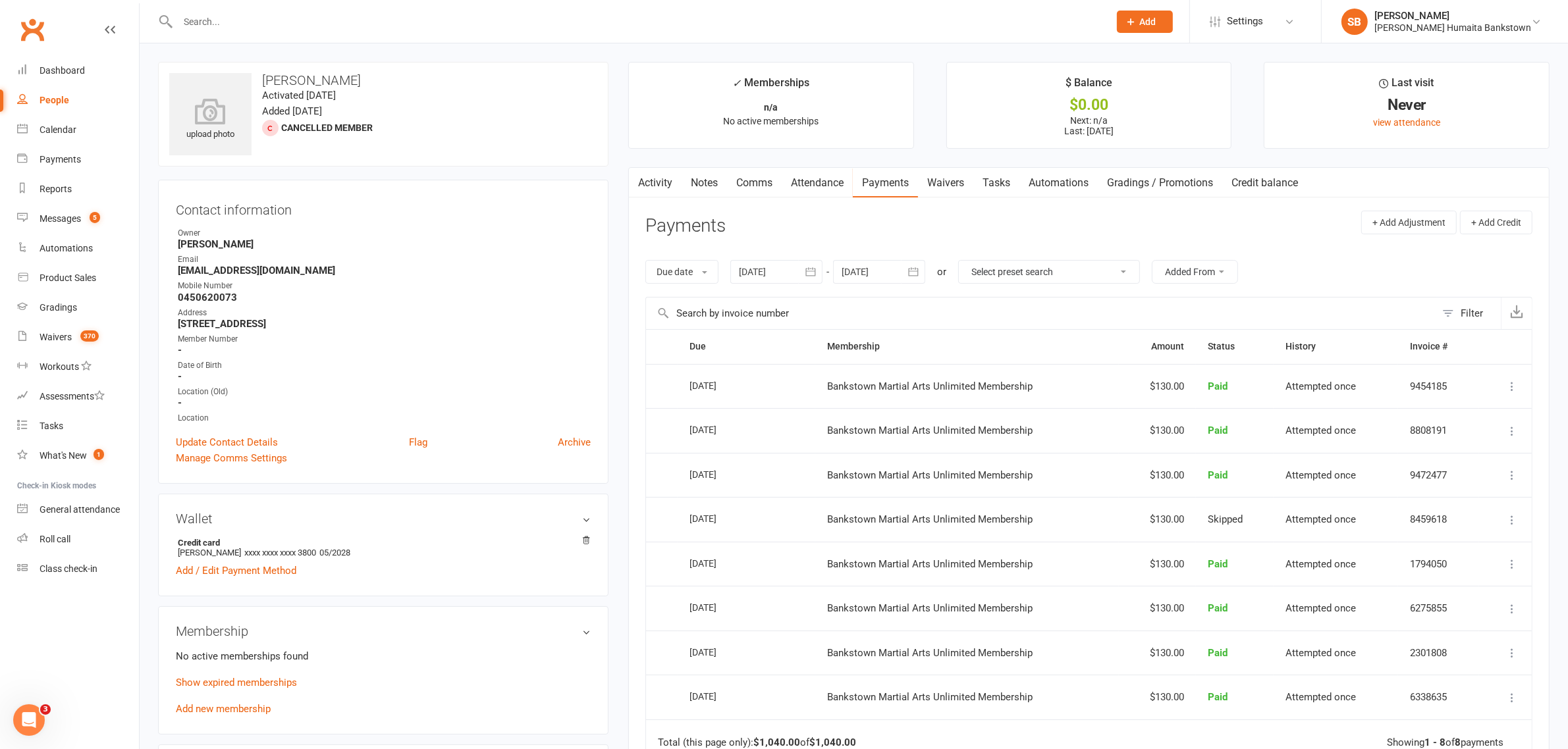
click at [298, 11] on div at bounding box center [628, 21] width 941 height 43
click at [283, 18] on input "text" at bounding box center [636, 21] width 926 height 18
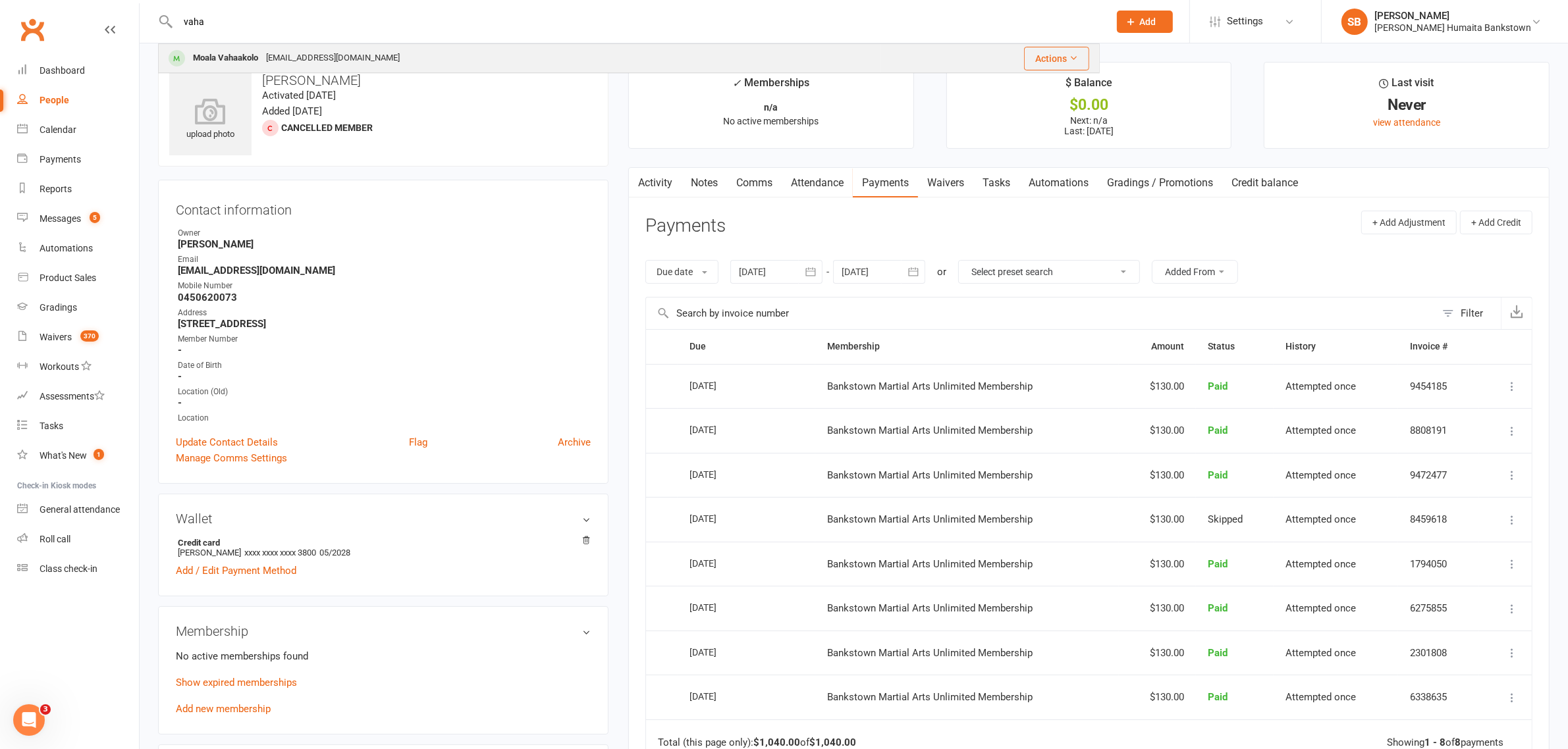
type input "vaha"
click at [251, 54] on div "Moala Vahaakolo" at bounding box center [225, 58] width 73 height 19
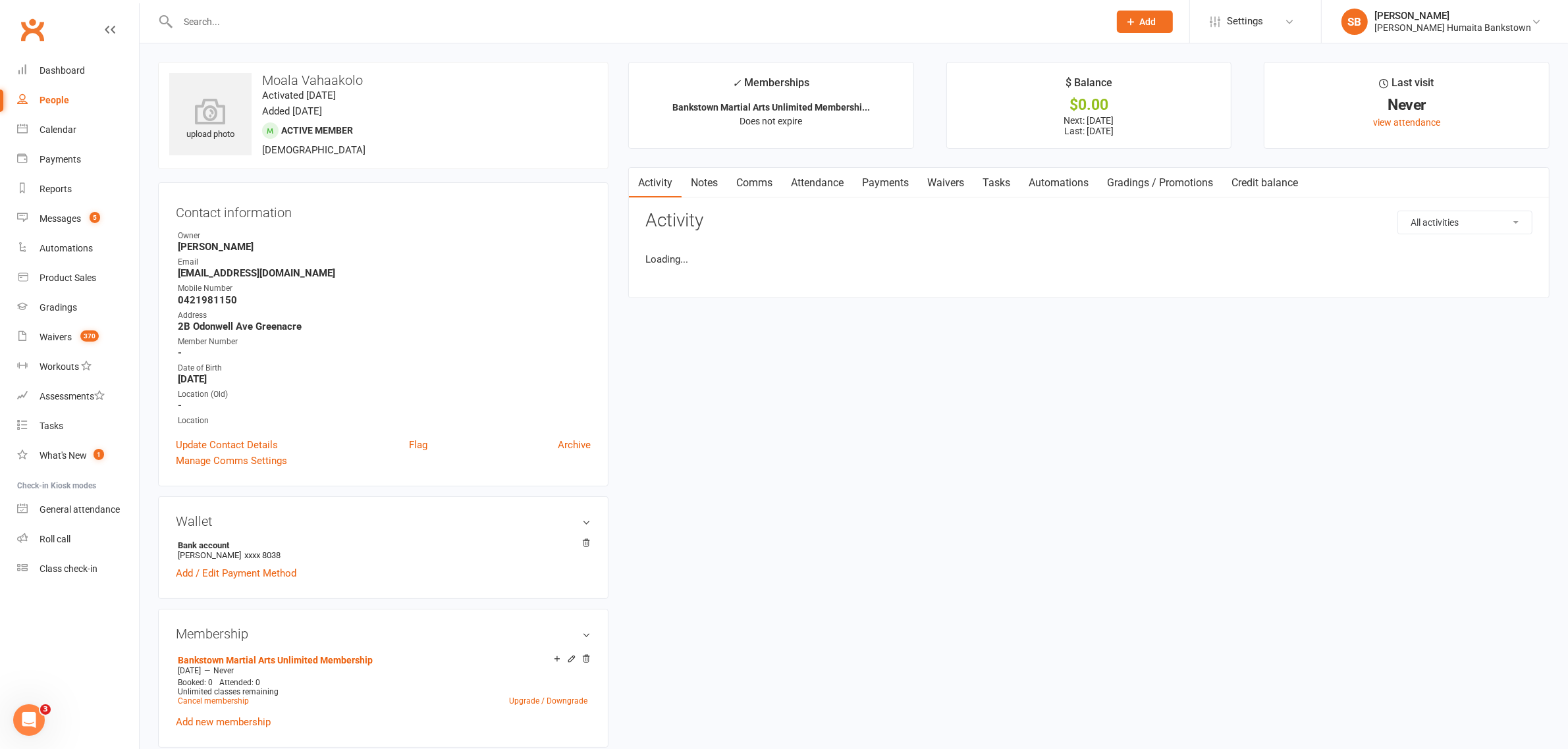
click at [899, 182] on link "Payments" at bounding box center [885, 183] width 65 height 30
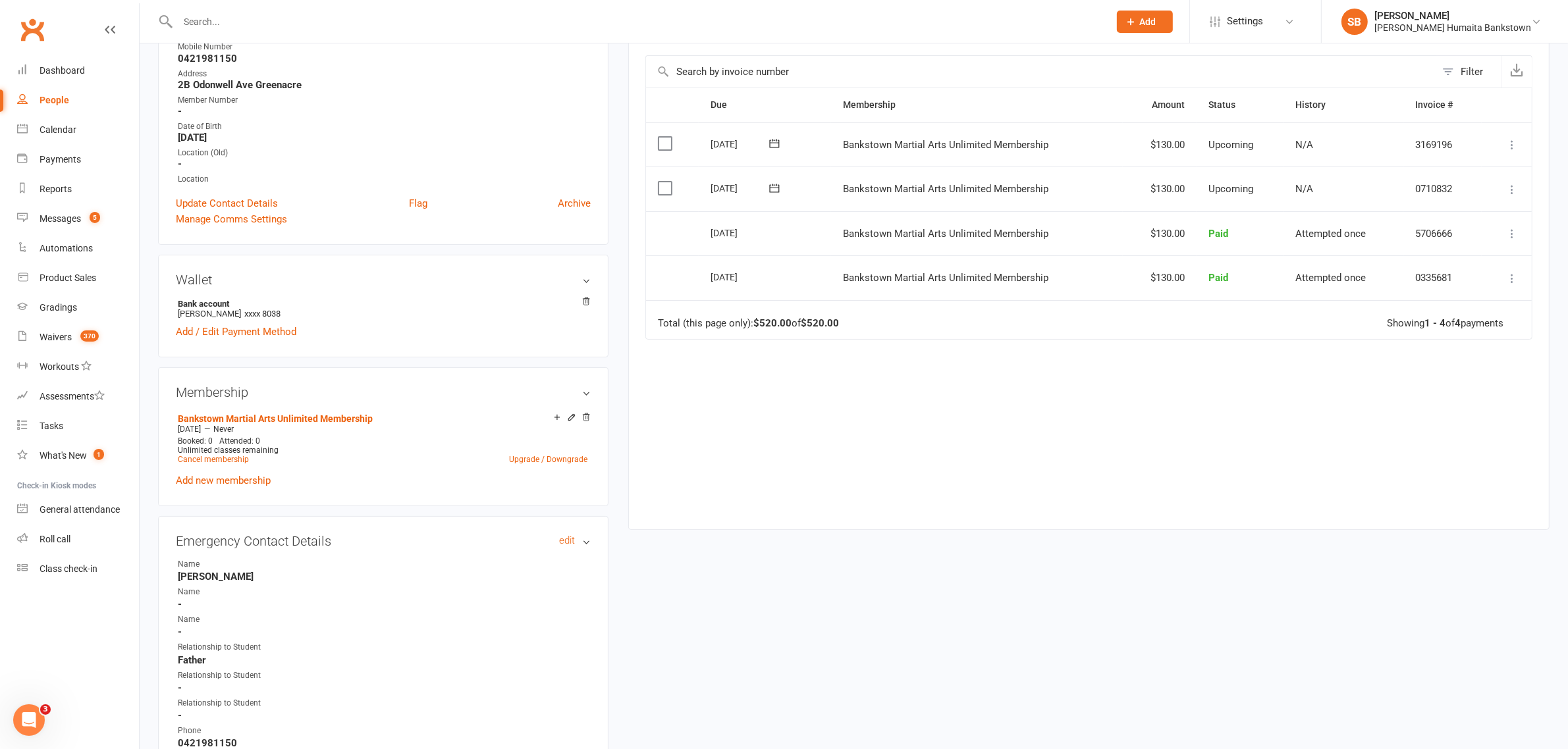
scroll to position [247, 0]
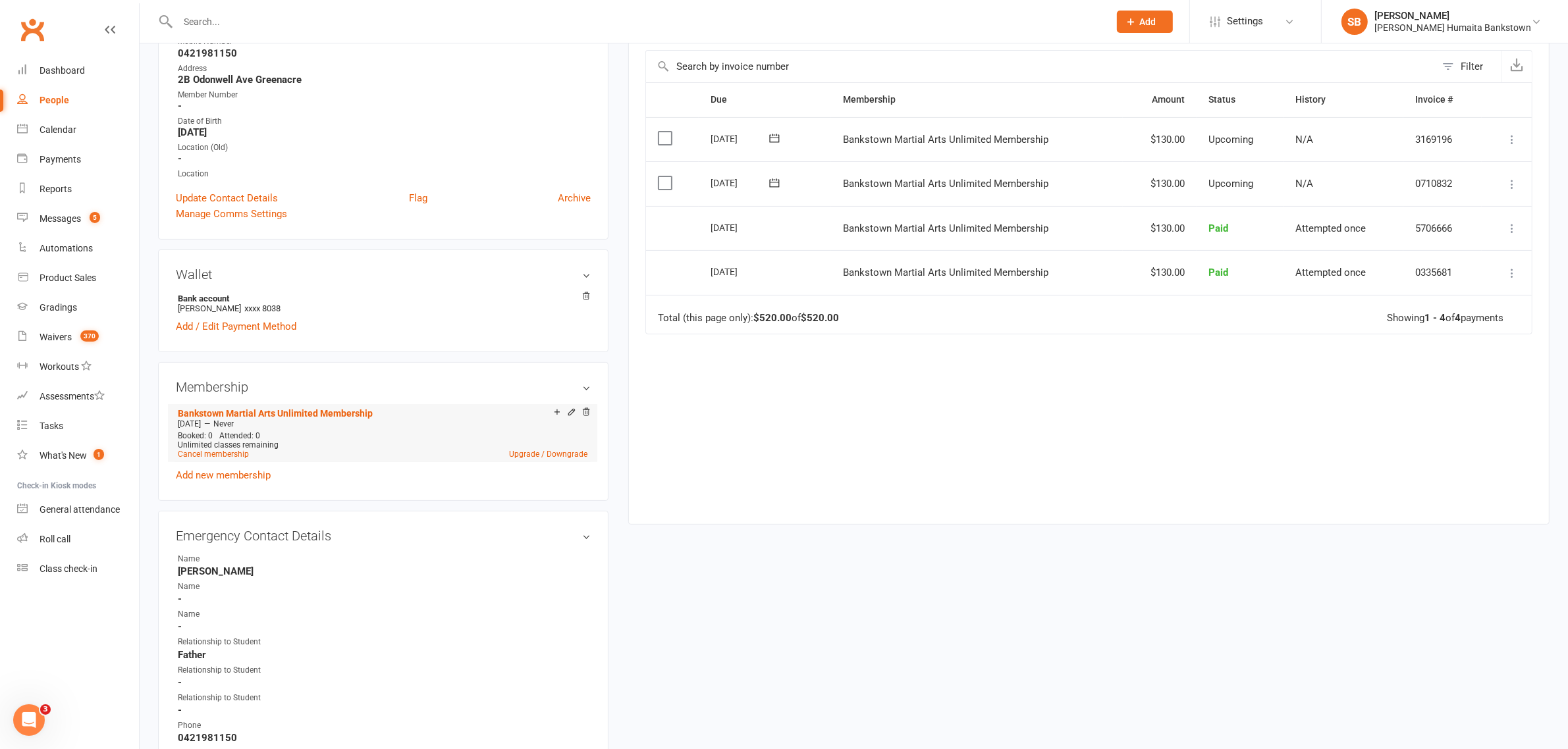
click at [220, 459] on li "Bankstown Martial Arts Unlimited Membership Aug 14 2024 — Never Booked: 0 Atten…" at bounding box center [382, 433] width 416 height 58
click at [221, 458] on link "Cancel membership" at bounding box center [213, 454] width 71 height 9
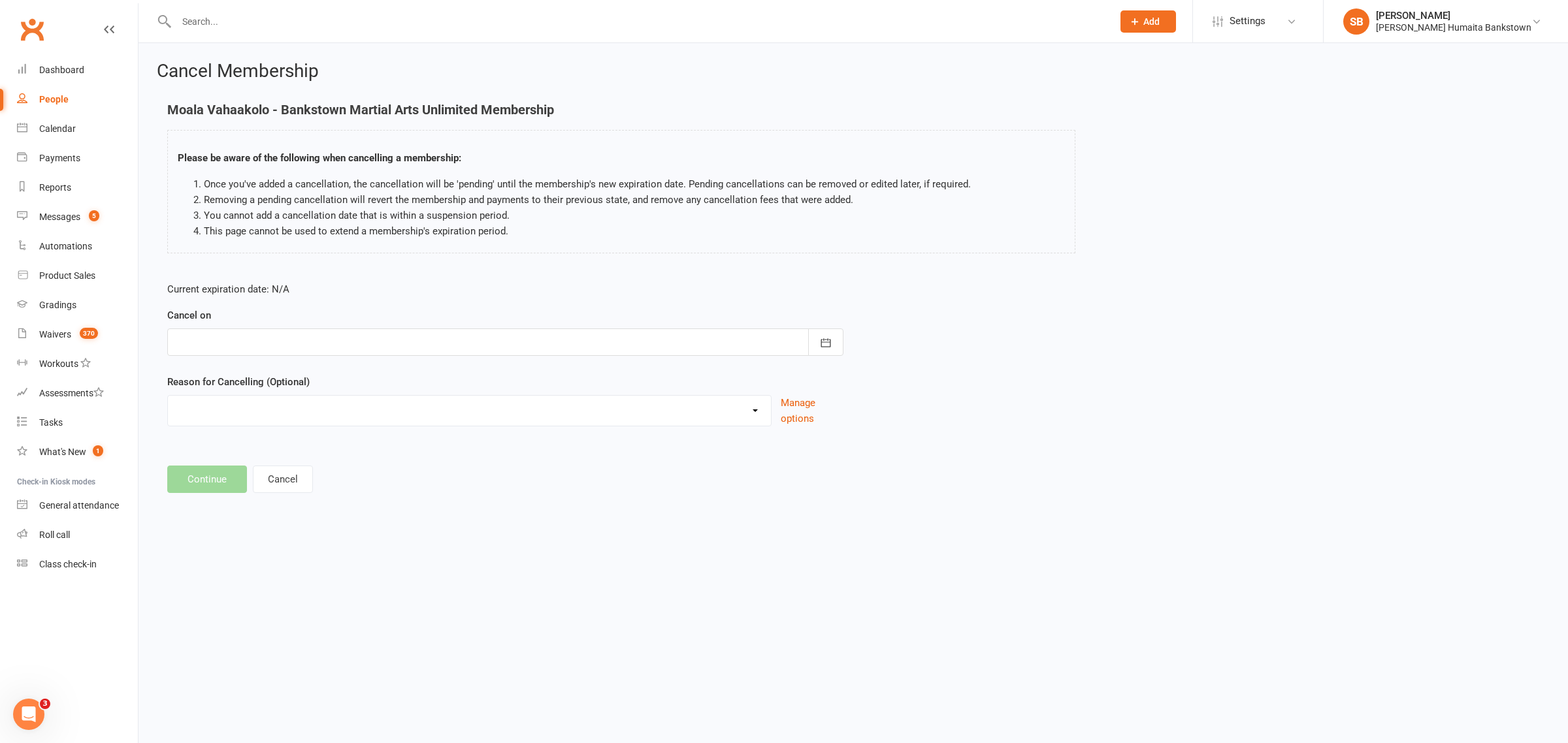
click at [396, 345] on div at bounding box center [505, 343] width 676 height 28
click at [308, 475] on span "17" at bounding box center [306, 475] width 11 height 11
type input "17 Sep 2025"
click at [215, 469] on button "Continue" at bounding box center [207, 480] width 80 height 28
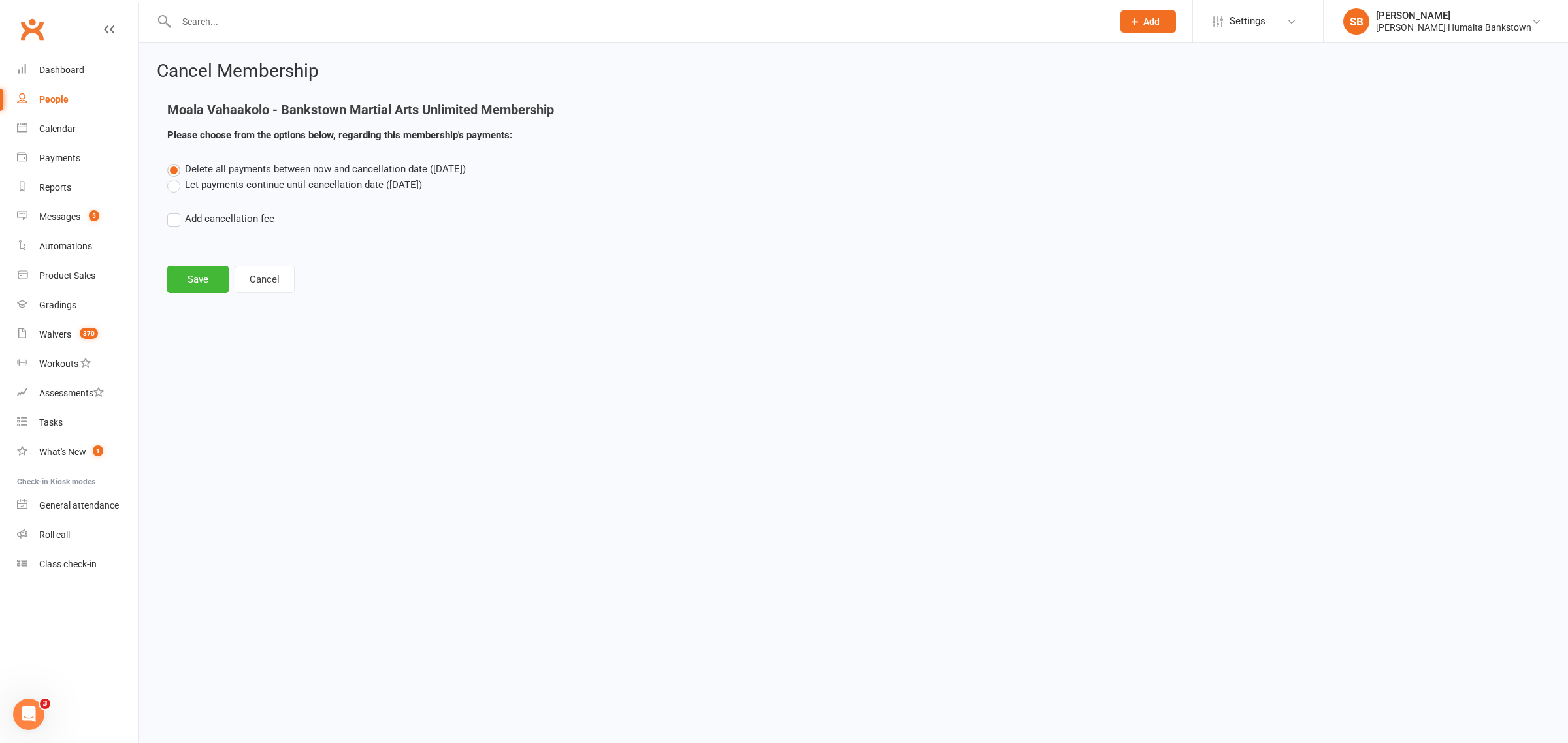
click at [224, 187] on label "Let payments continue until cancellation date (Sep 17, 2025)" at bounding box center [295, 184] width 255 height 15
click at [175, 177] on input "Let payments continue until cancellation date (Sep 17, 2025)" at bounding box center [171, 177] width 8 height 0
click at [213, 277] on button "Save" at bounding box center [197, 280] width 61 height 28
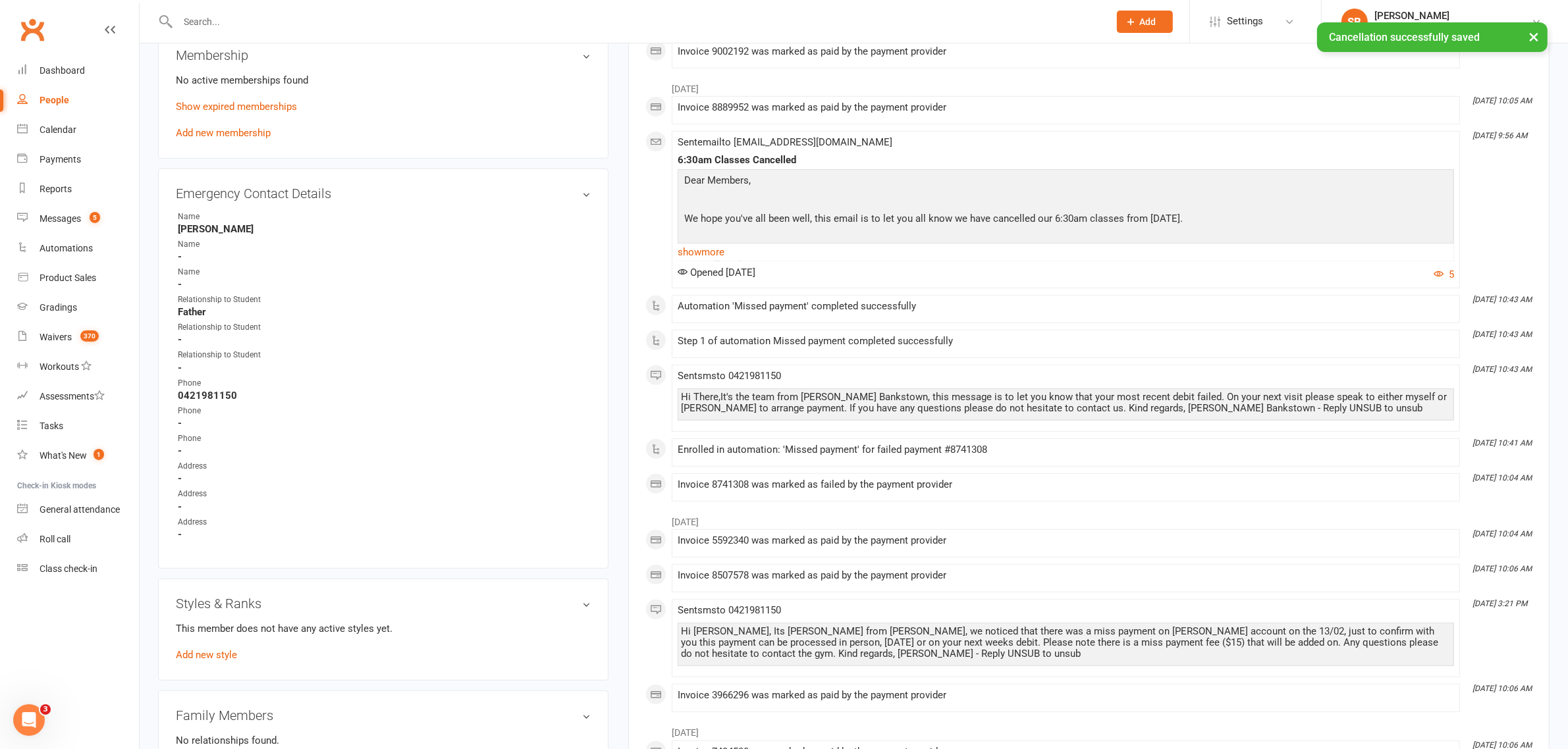
scroll to position [1008, 0]
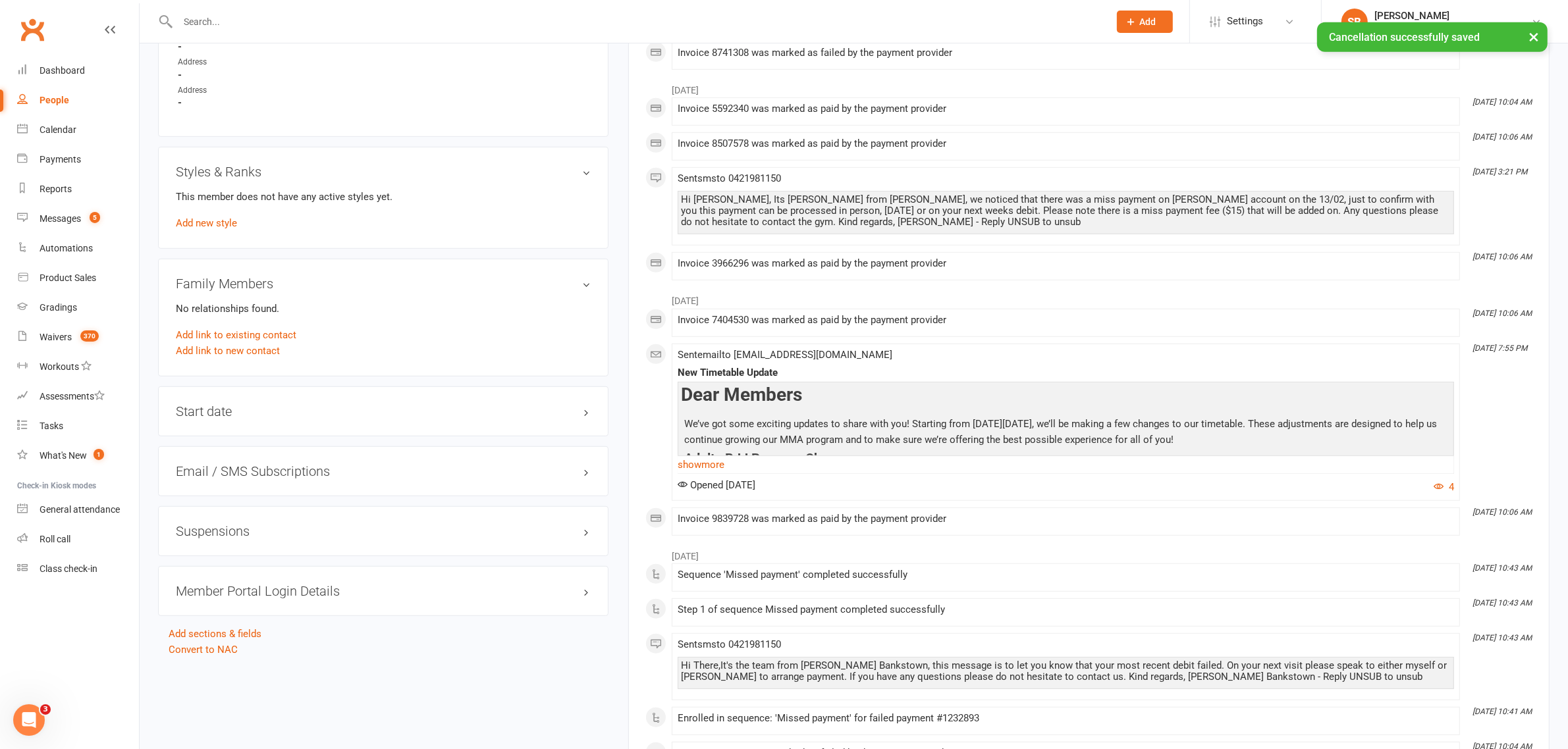
click at [275, 525] on h3 "Suspensions" at bounding box center [383, 531] width 414 height 15
click at [261, 544] on div "Suspensions Show previous suspensions Add new suspension" at bounding box center [383, 557] width 451 height 102
click at [258, 551] on link "Show previous suspensions" at bounding box center [238, 556] width 123 height 12
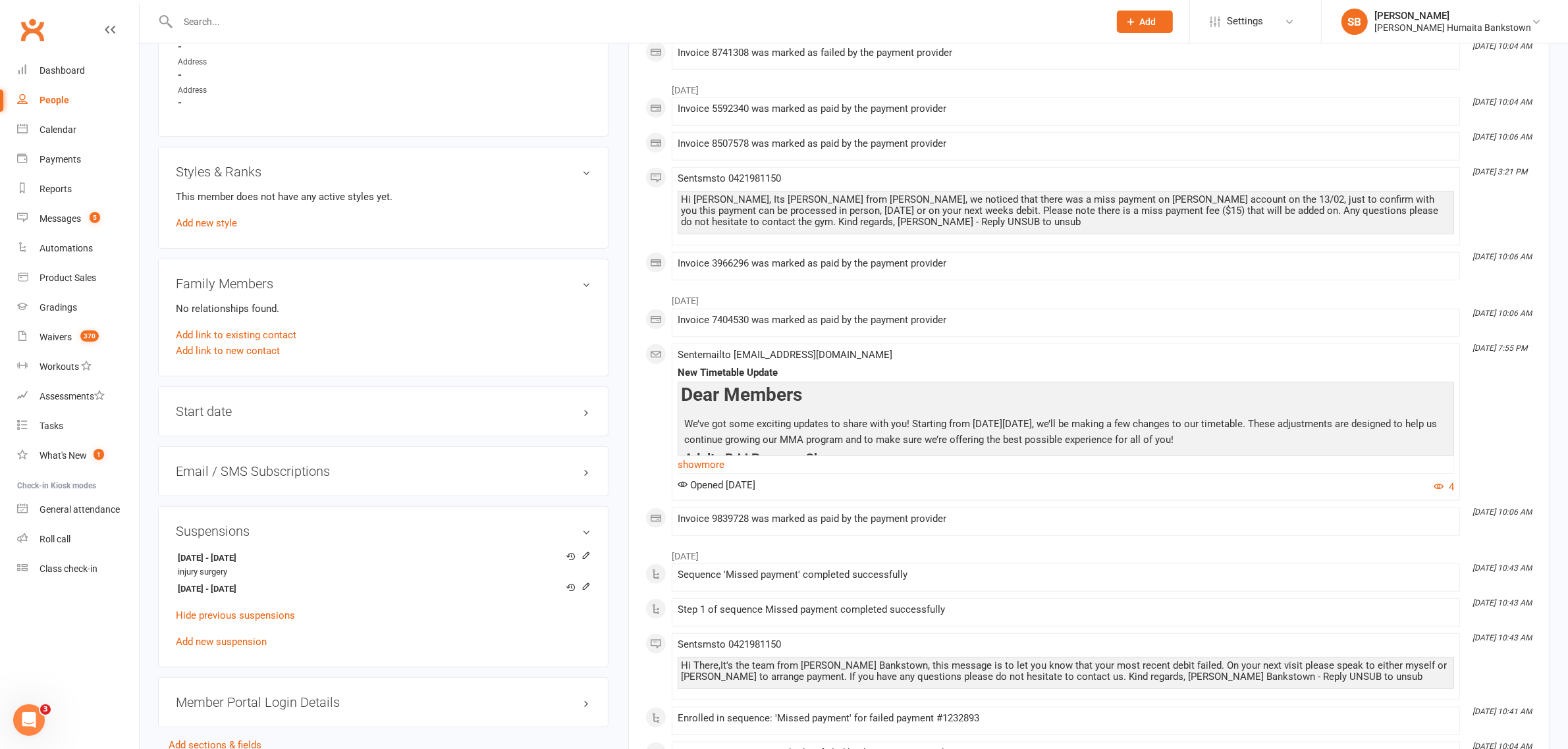
drag, startPoint x: 282, startPoint y: 589, endPoint x: 172, endPoint y: 553, distance: 115.7
click at [172, 553] on div "Suspensions 30 Aug 2024 - 12 Sep 2024 injury surgery 16 Sep 2024 - 28 Oct 2024 …" at bounding box center [383, 587] width 451 height 161
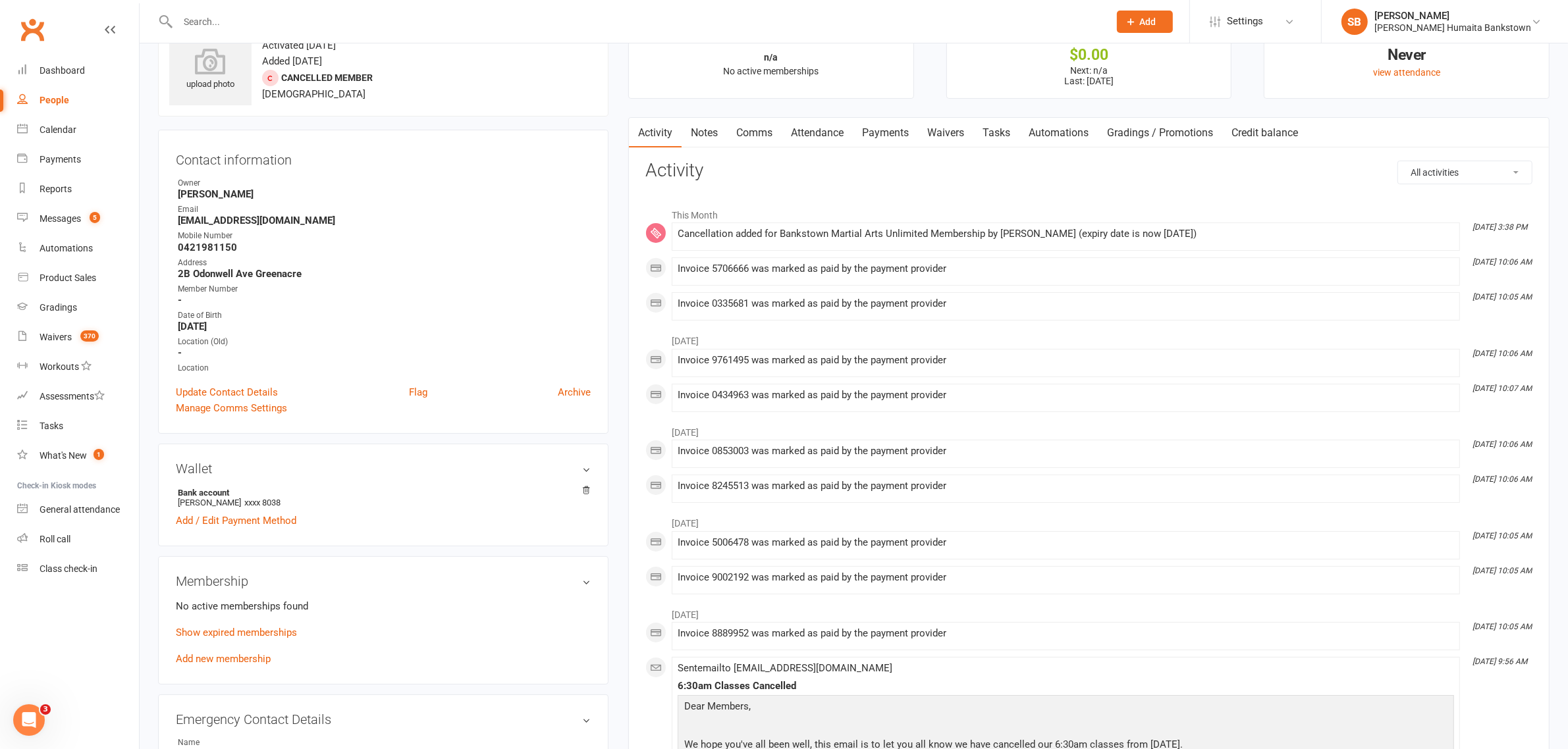
scroll to position [21, 0]
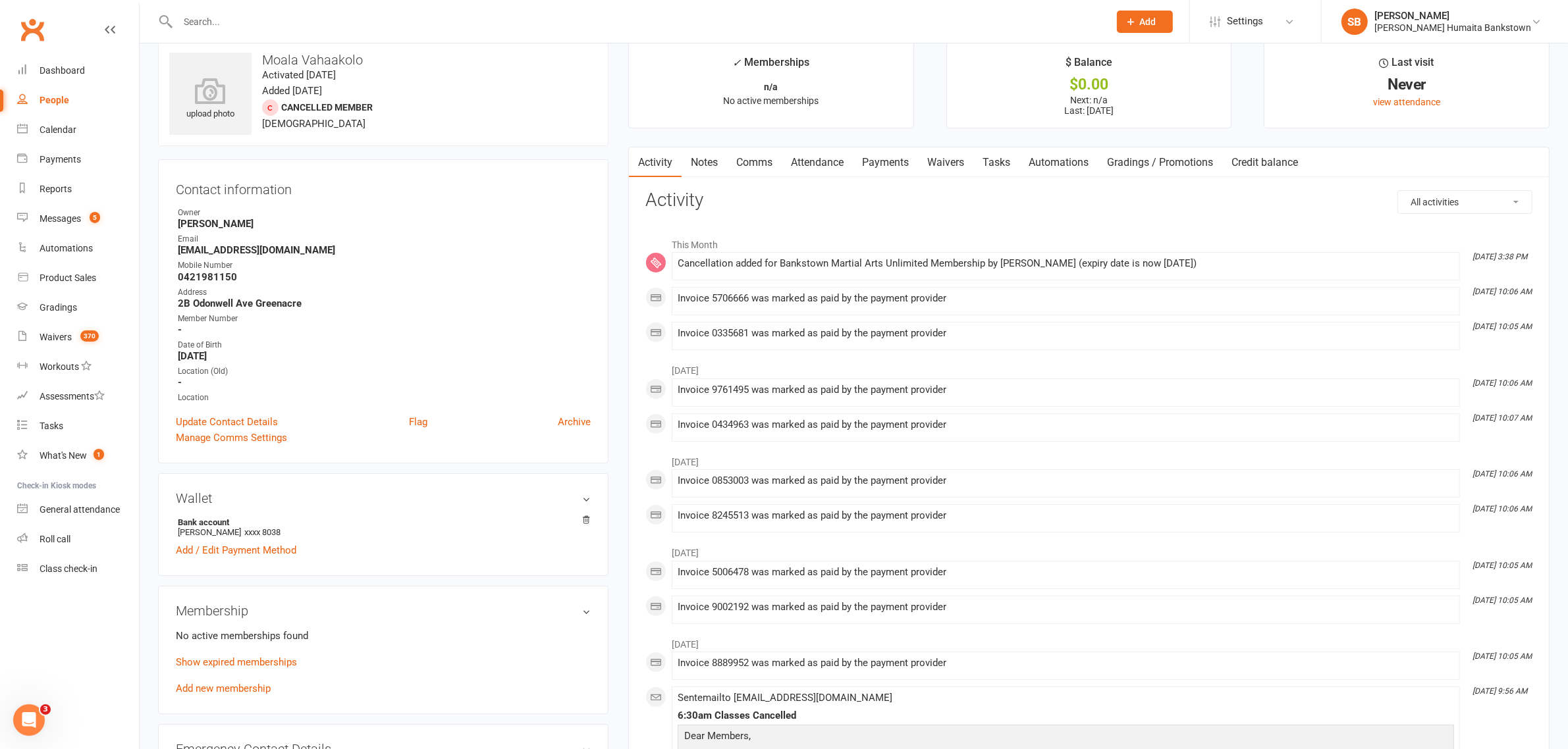
click at [887, 154] on link "Payments" at bounding box center [885, 162] width 65 height 30
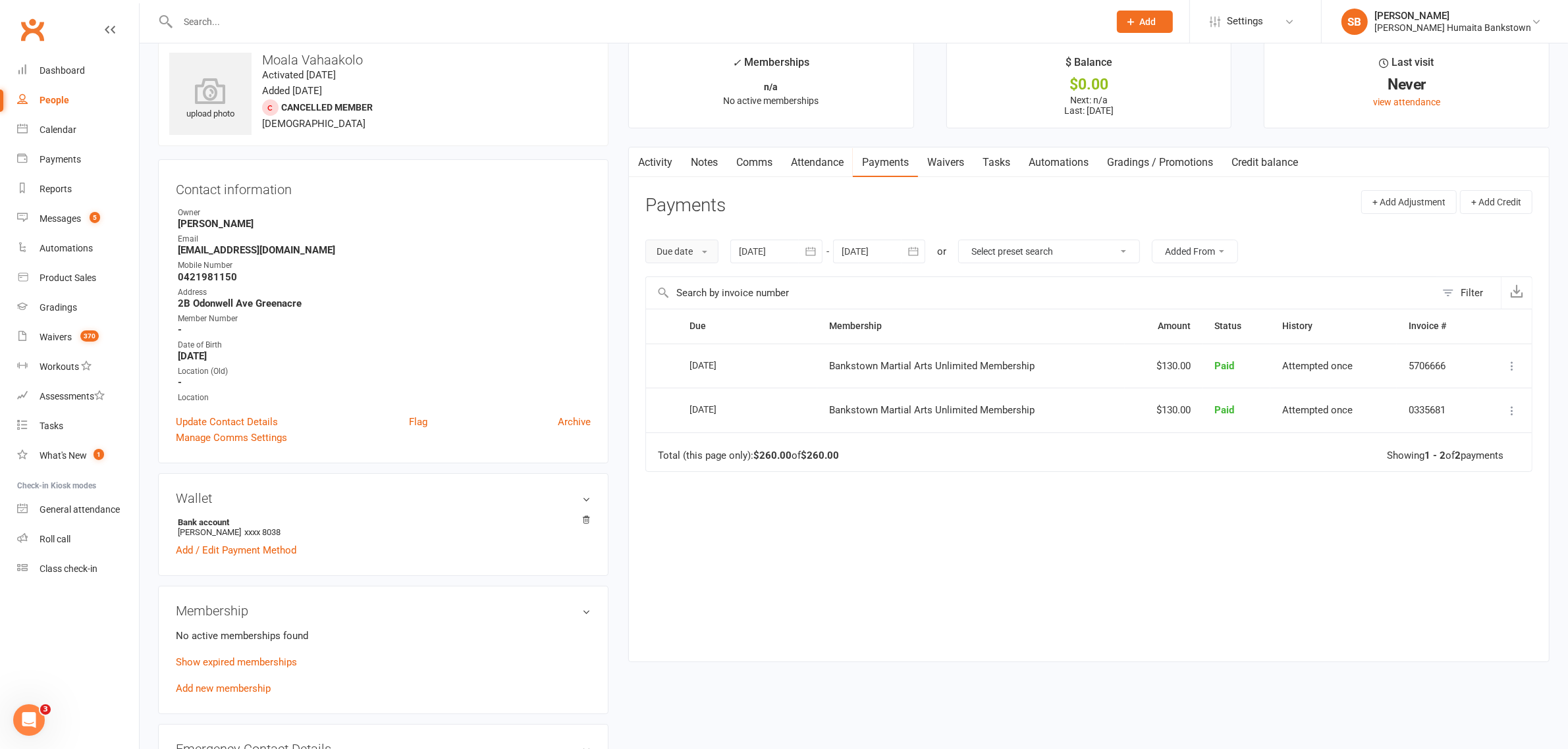
click at [693, 263] on button "Due date" at bounding box center [682, 251] width 73 height 24
drag, startPoint x: 692, startPoint y: 336, endPoint x: 810, endPoint y: 233, distance: 156.6
click at [696, 332] on link "Date failed" at bounding box center [711, 334] width 131 height 26
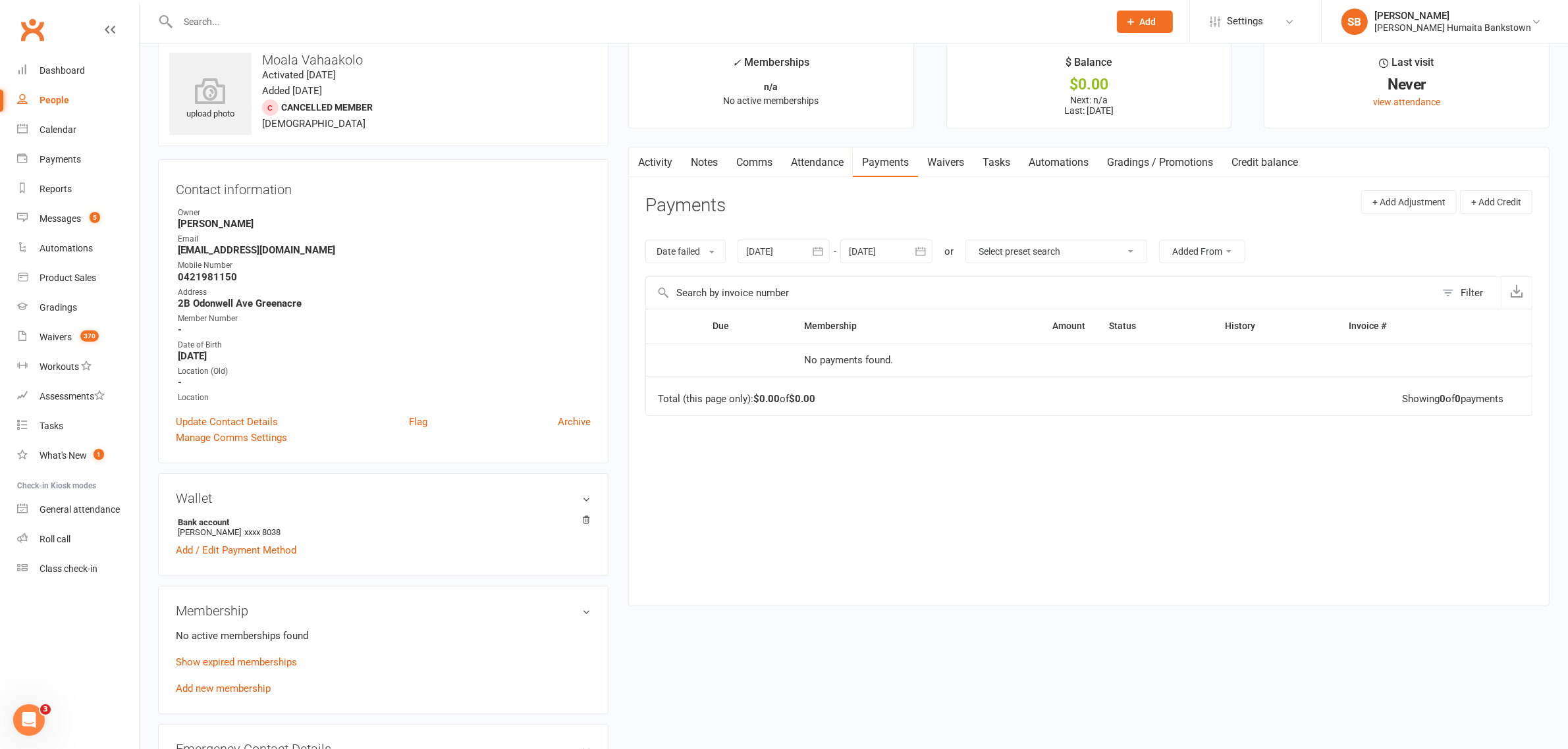
click at [778, 261] on div at bounding box center [784, 251] width 92 height 24
click at [754, 299] on th at bounding box center [758, 310] width 34 height 21
click at [756, 296] on th at bounding box center [758, 283] width 34 height 29
click at [756, 294] on button "button" at bounding box center [759, 283] width 28 height 24
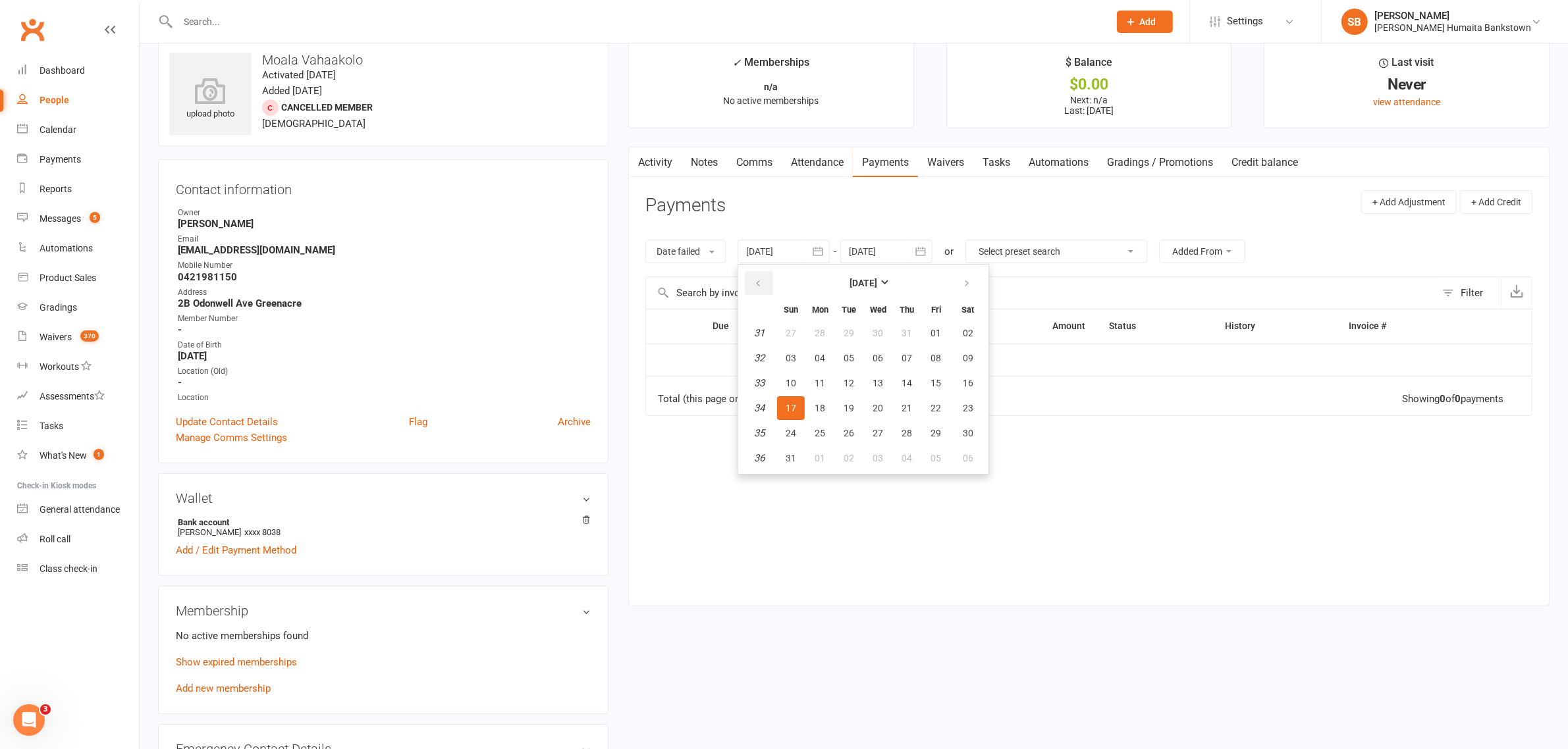
click at [757, 294] on button "button" at bounding box center [759, 283] width 28 height 24
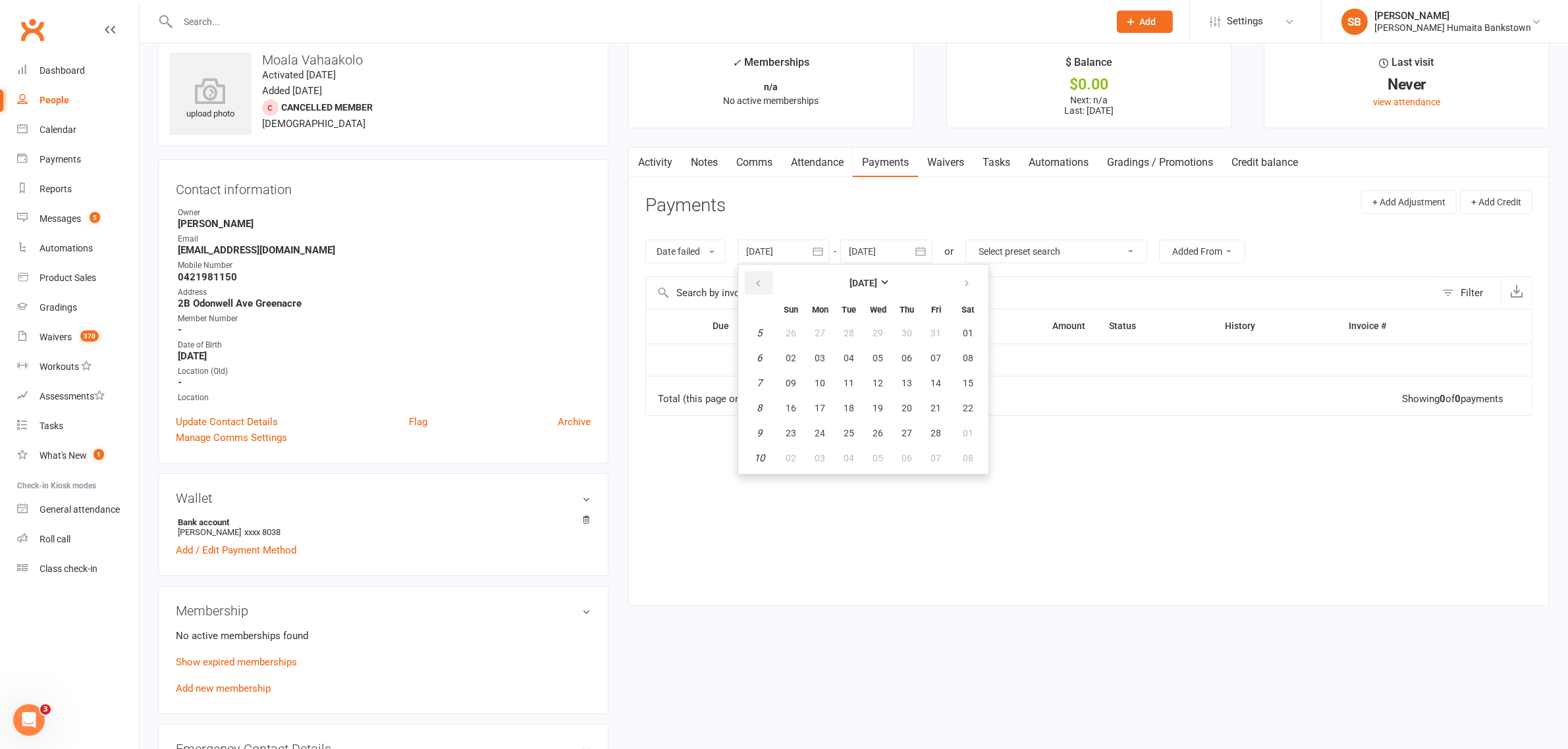
click at [757, 294] on button "button" at bounding box center [759, 283] width 28 height 24
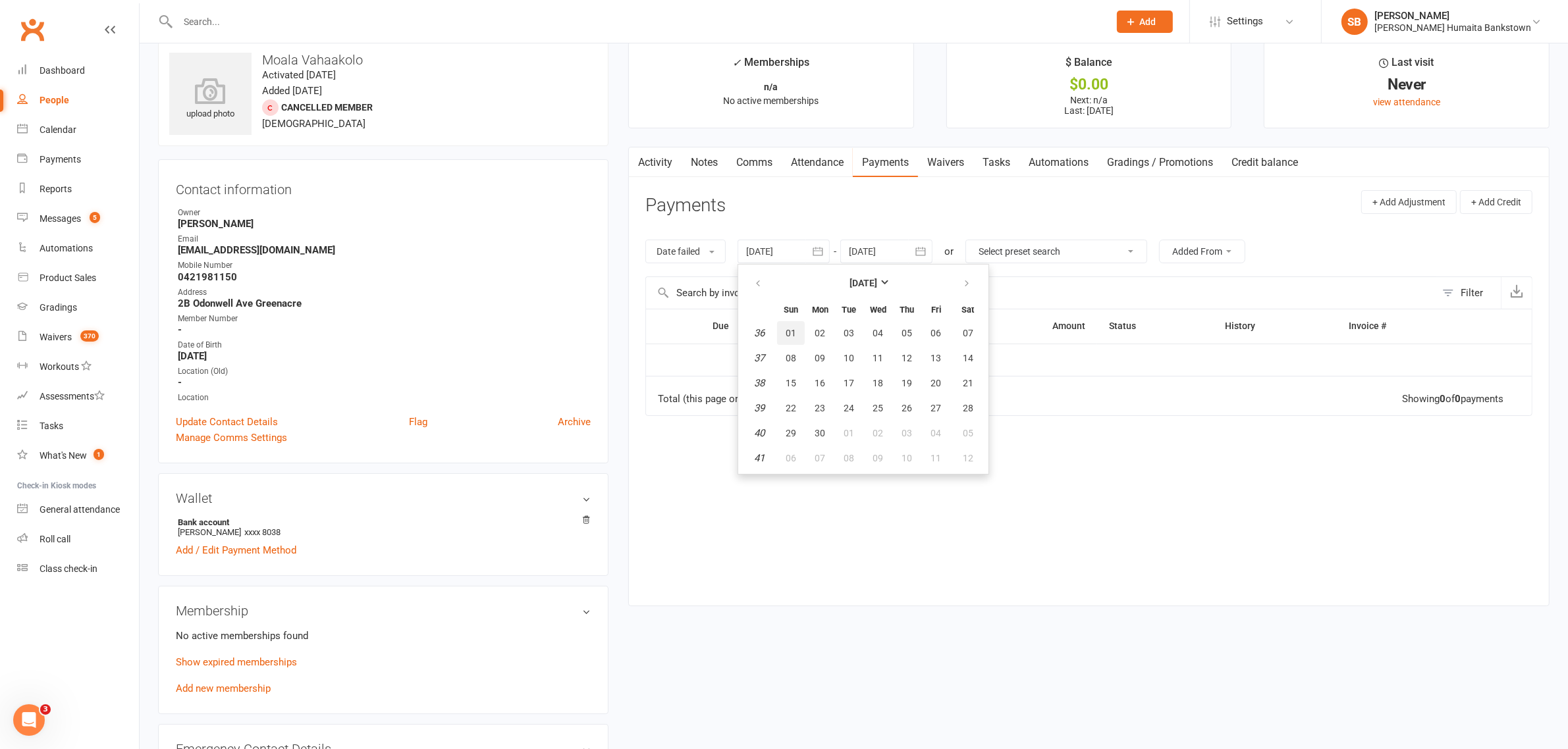
click at [785, 331] on button "01" at bounding box center [791, 333] width 28 height 24
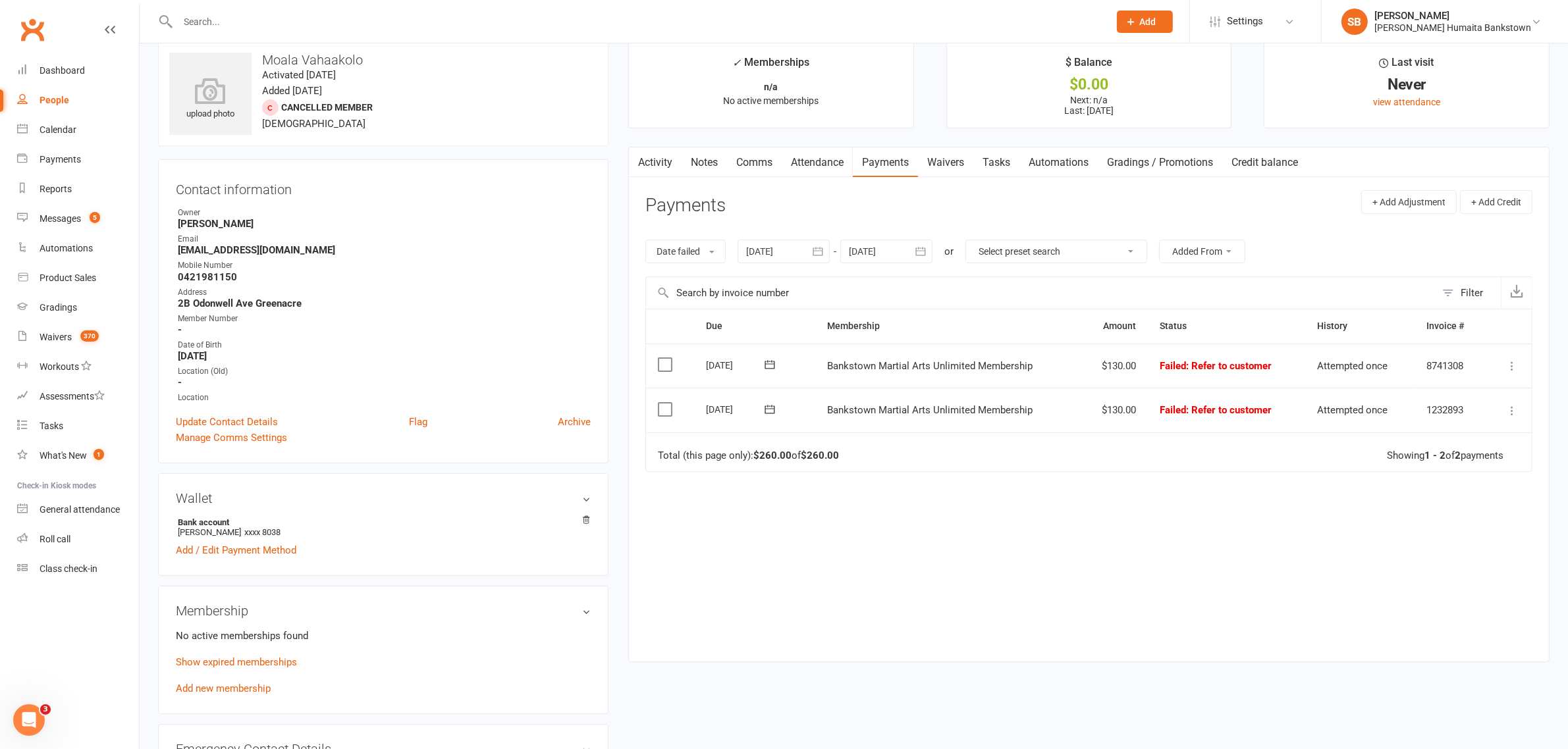
click at [791, 242] on div at bounding box center [784, 251] width 92 height 24
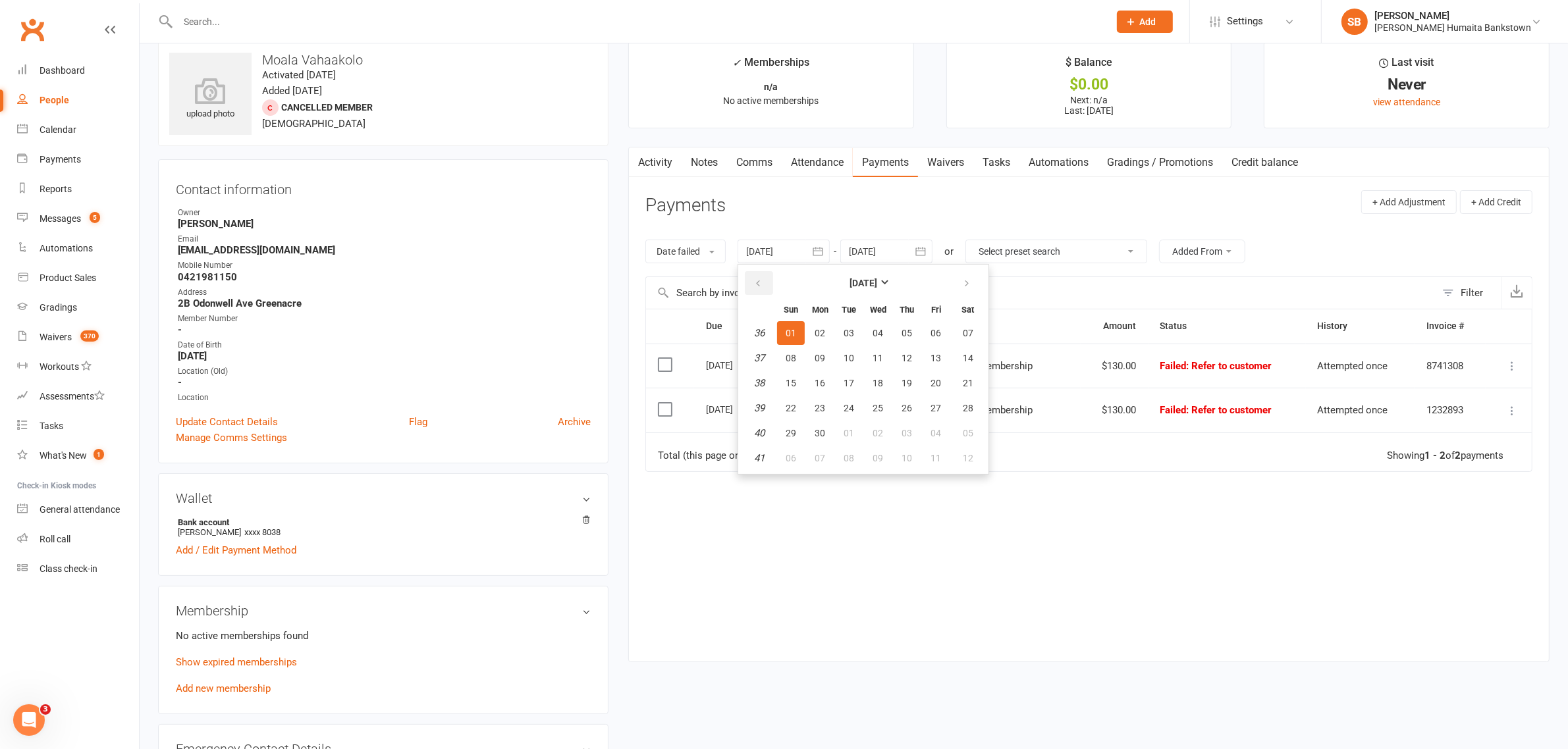
click at [762, 286] on icon "button" at bounding box center [757, 284] width 9 height 11
click at [781, 328] on button "26" at bounding box center [791, 333] width 28 height 24
type input "26 May 2024"
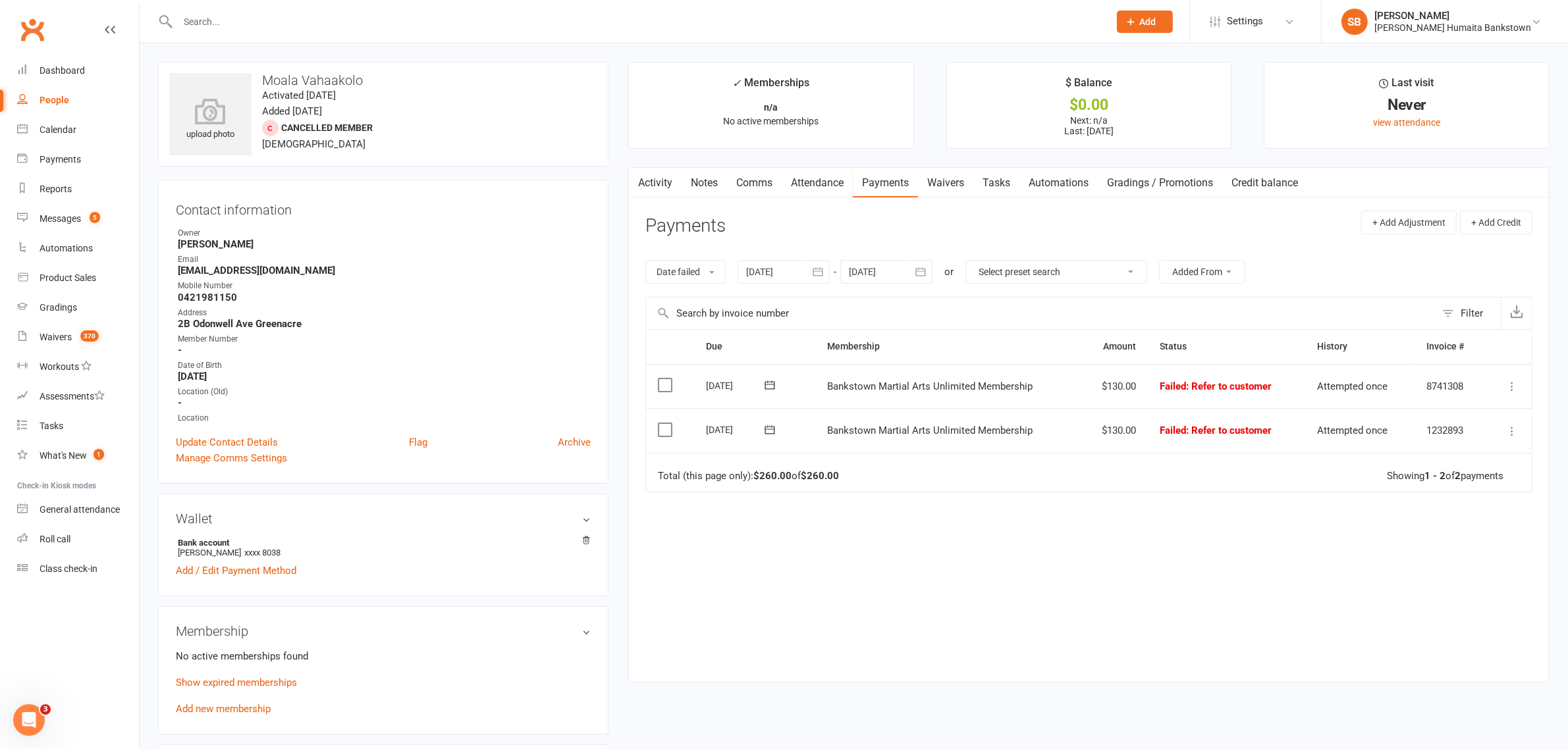
click at [644, 176] on button "button" at bounding box center [637, 183] width 16 height 30
click at [650, 187] on link "Activity" at bounding box center [655, 183] width 53 height 30
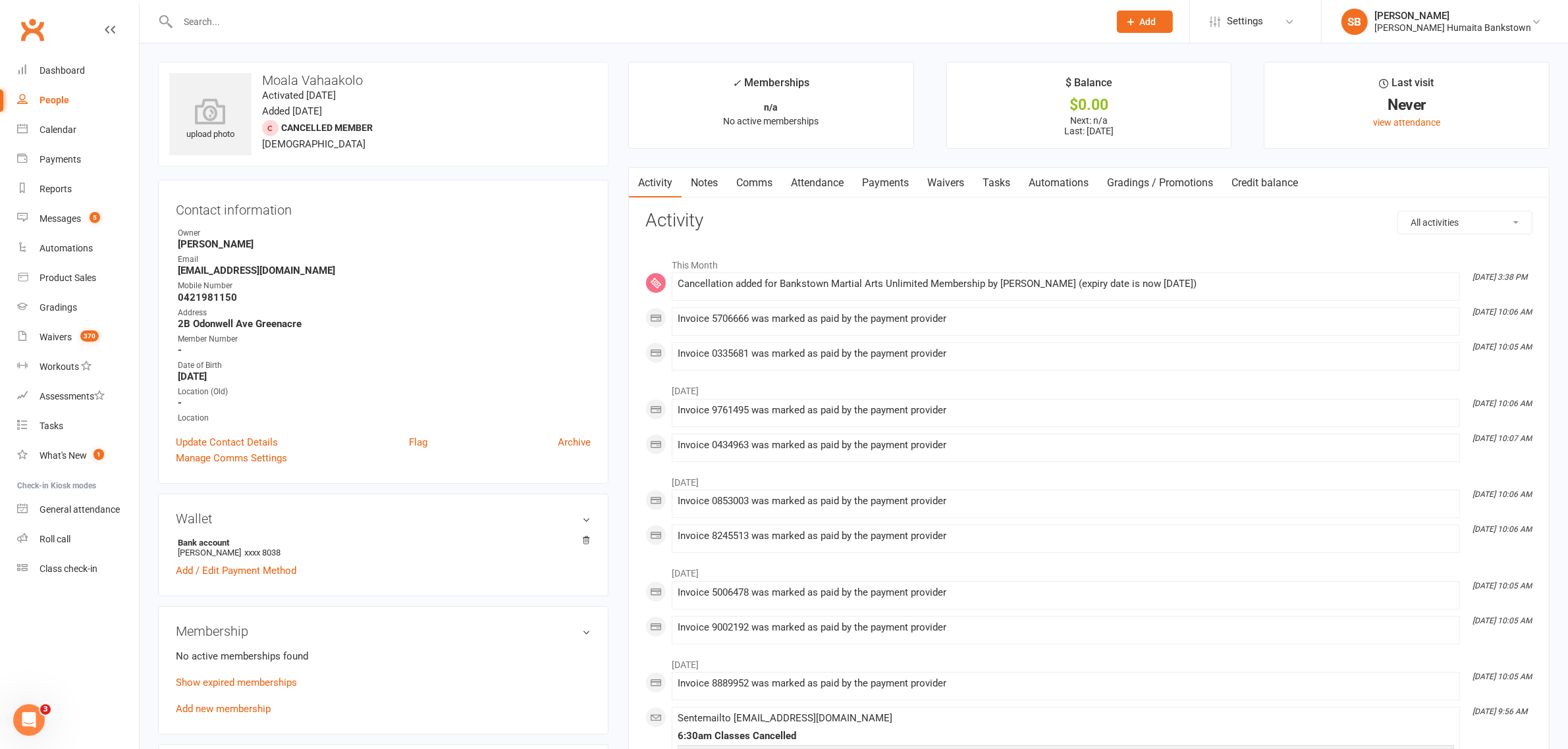
drag, startPoint x: 1275, startPoint y: 550, endPoint x: 1307, endPoint y: 514, distance: 48.2
click at [1275, 550] on li "Jul 8, 10:06 AM Invoice 8245513 was marked as paid by the payment provider" at bounding box center [1066, 539] width 788 height 28
click at [1307, 514] on li "Jul 22, 10:06 AM Invoice 0853003 was marked as paid by the payment provider" at bounding box center [1066, 504] width 788 height 28
click at [62, 326] on link "Waivers 370" at bounding box center [78, 337] width 122 height 30
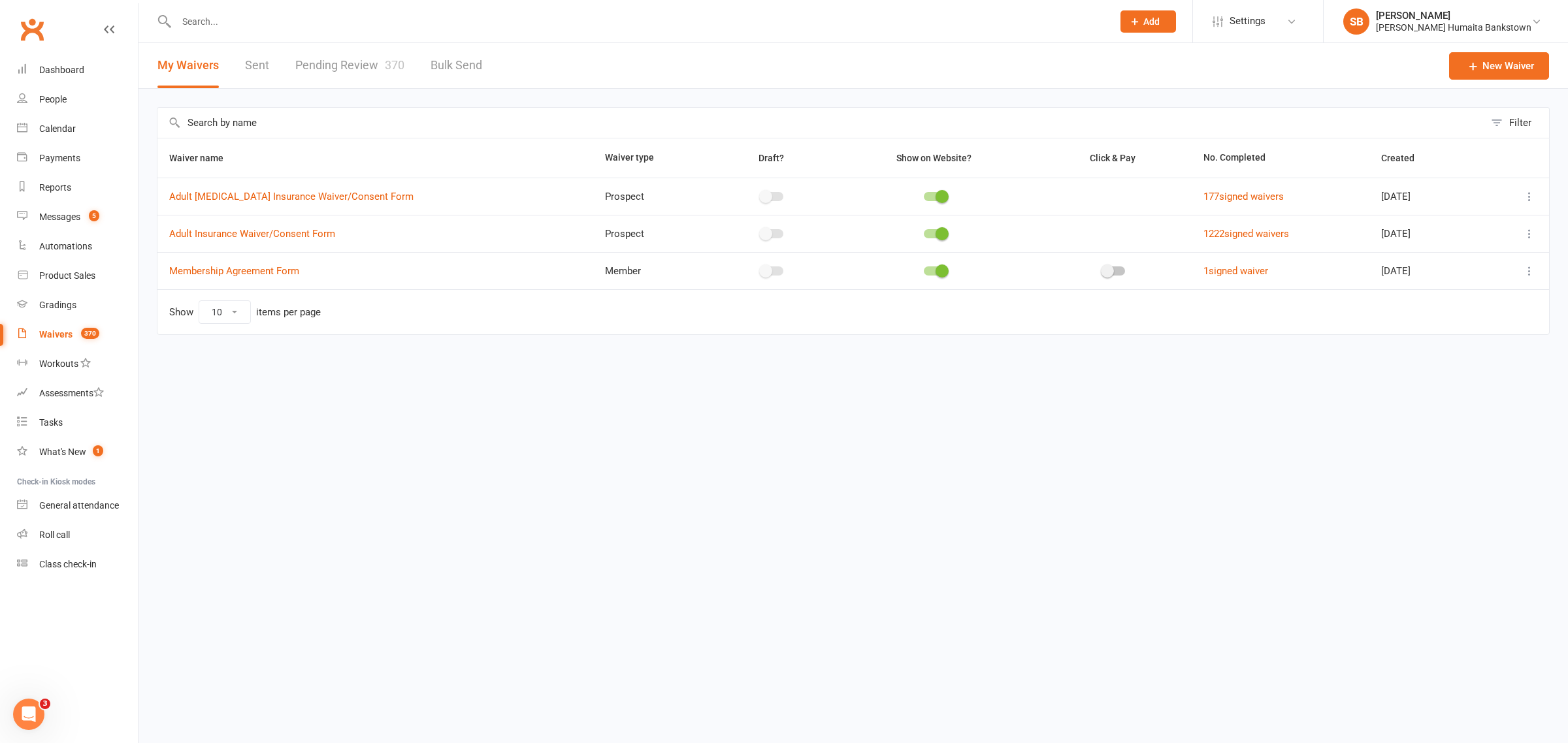
click at [379, 72] on link "Pending Review 370" at bounding box center [350, 65] width 109 height 45
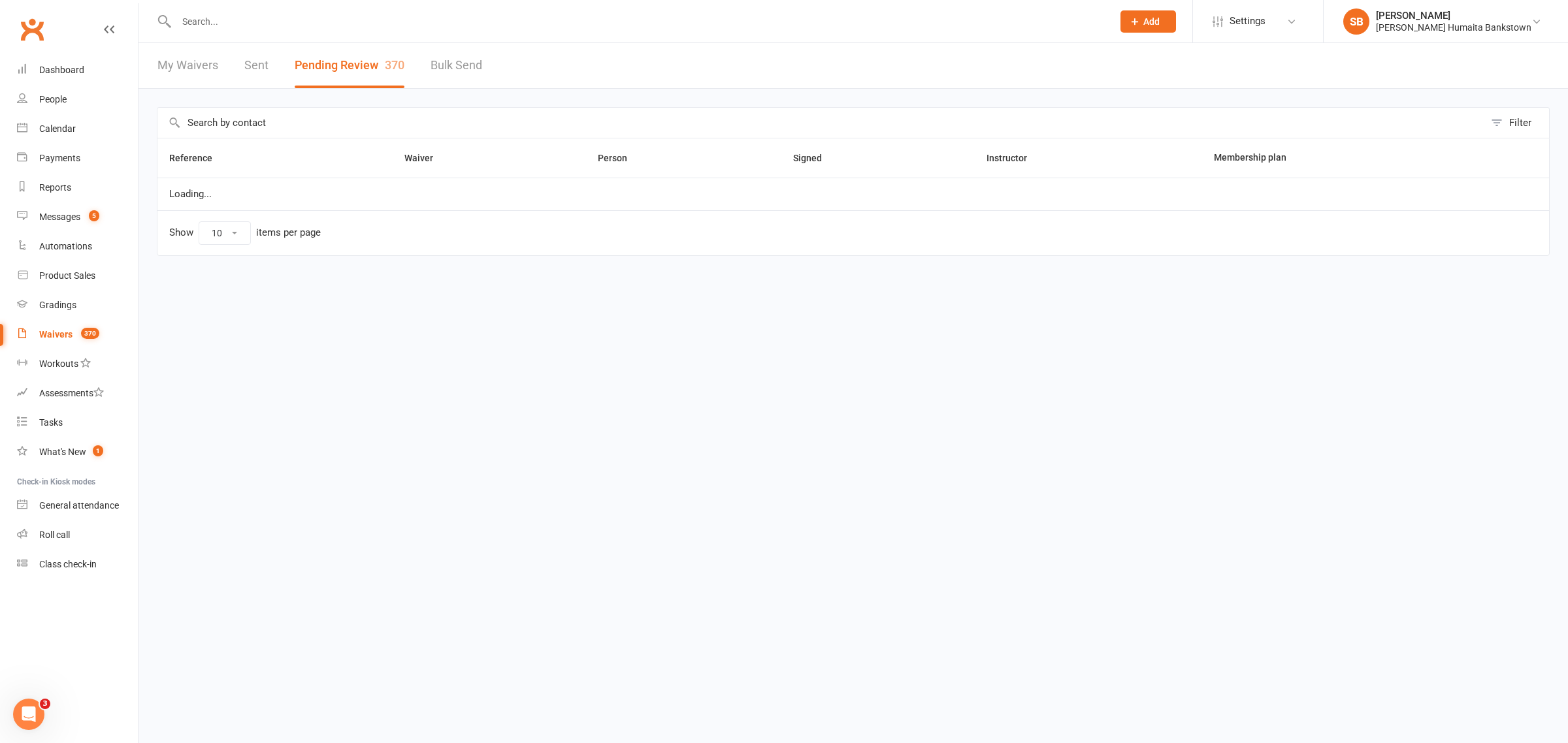
select select "50"
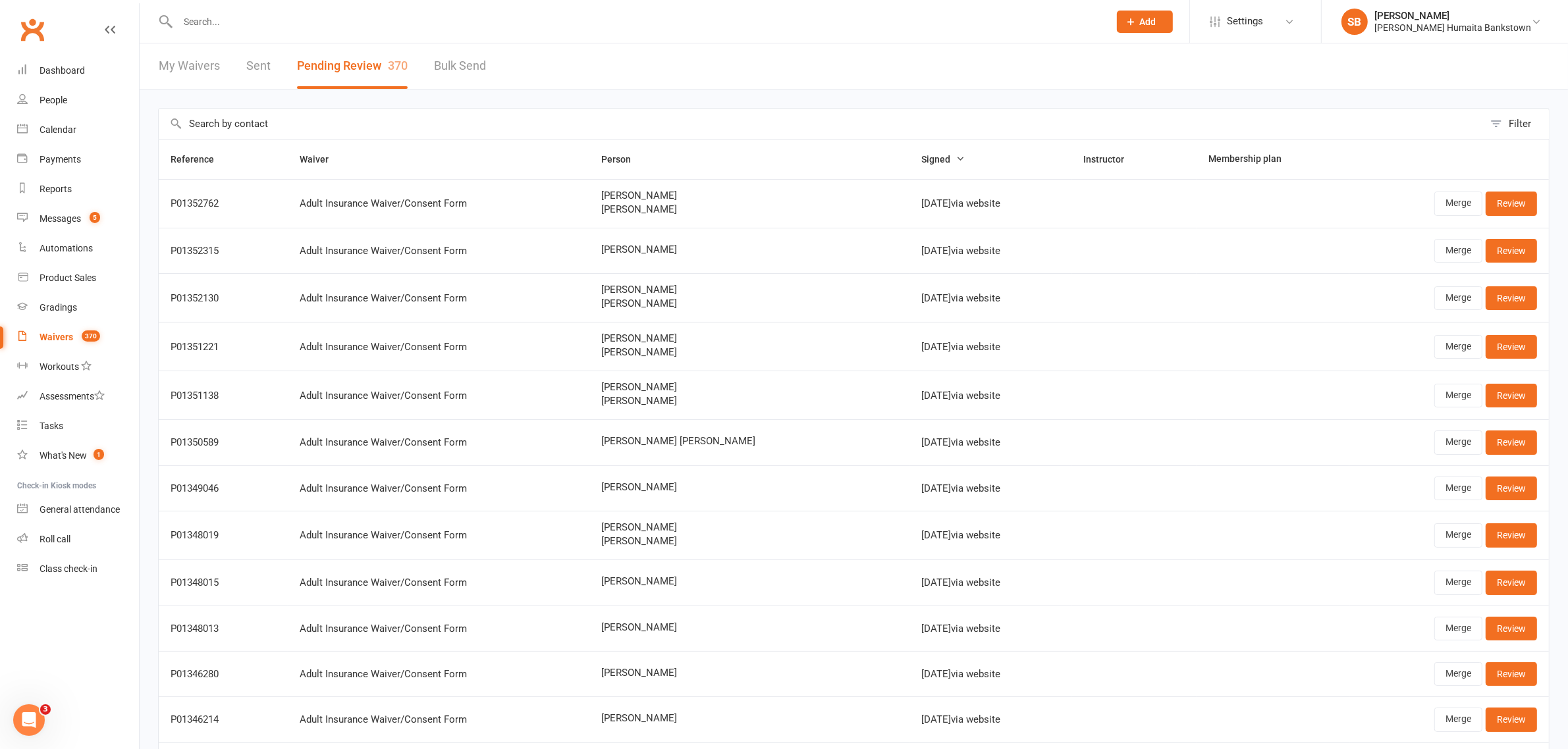
click at [659, 206] on span "Fouad Hanna" at bounding box center [749, 210] width 296 height 12
click at [1496, 293] on link "Review" at bounding box center [1510, 298] width 51 height 24
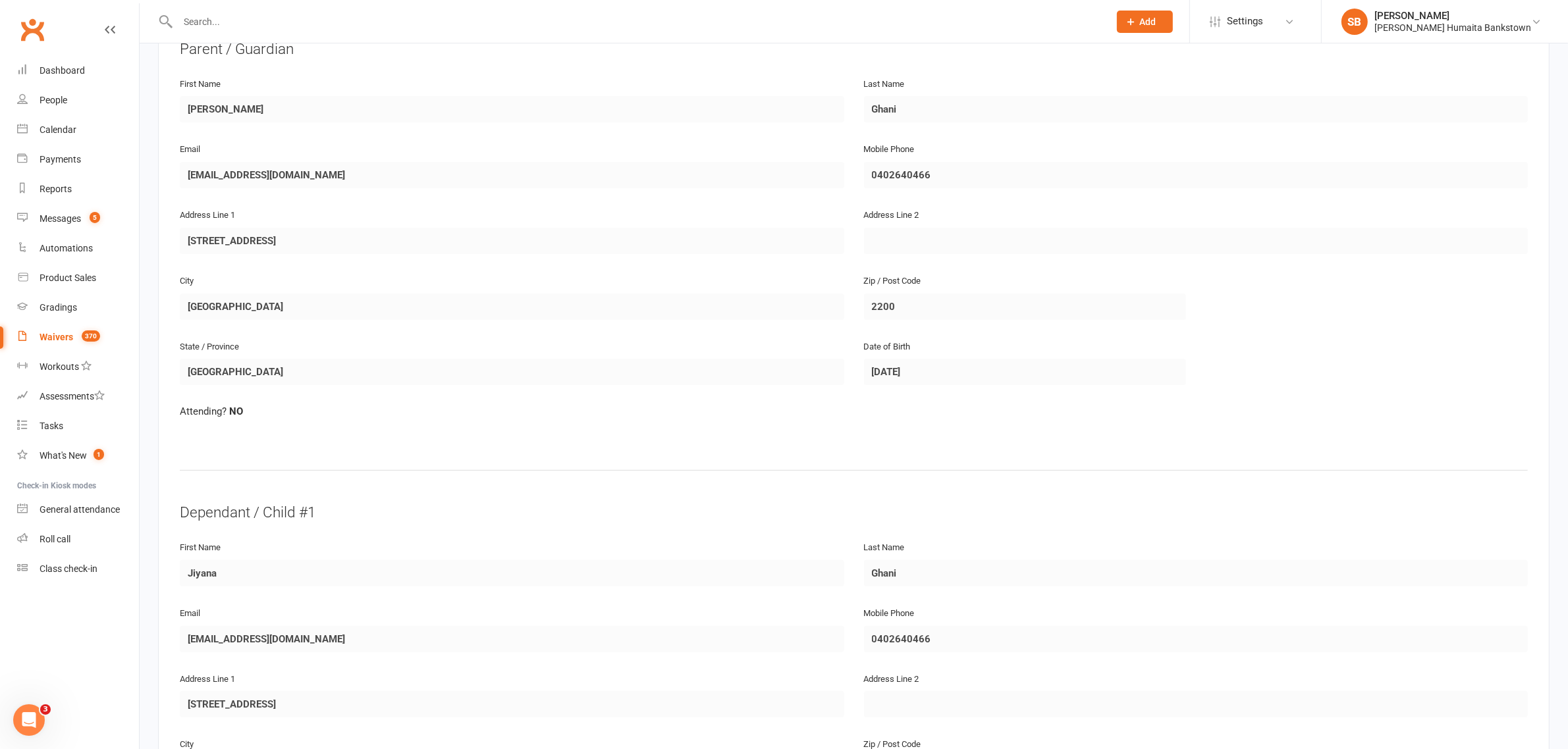
scroll to position [666, 0]
